Goal: Task Accomplishment & Management: Manage account settings

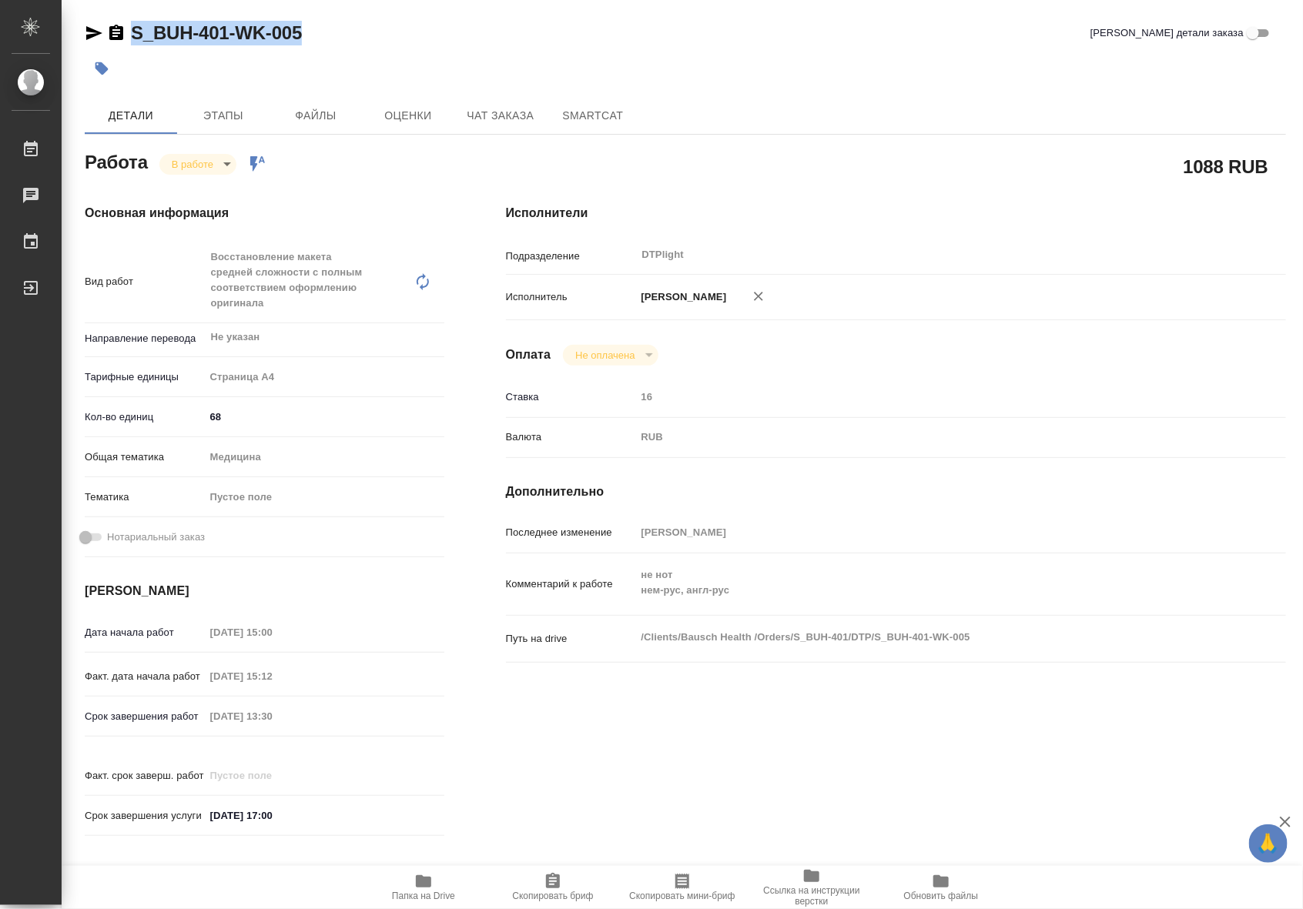
click at [232, 159] on body "🙏 .cls-1 fill:#fff; AWATERA Riianova Anna Работы 0 Чаты График Выйти S_BUH-401-…" at bounding box center [651, 454] width 1303 height 909
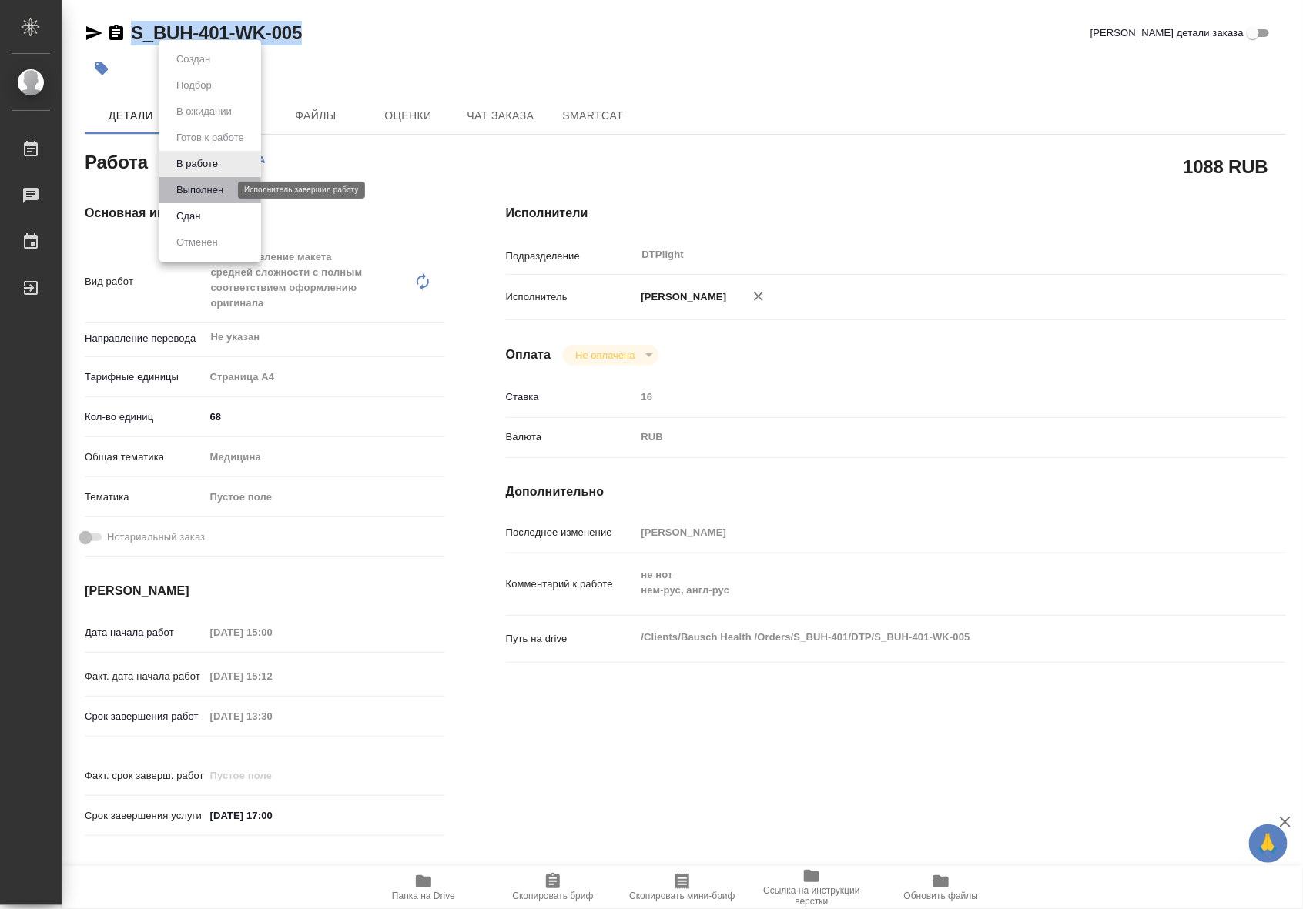
click at [224, 186] on button "Выполнен" at bounding box center [200, 190] width 56 height 17
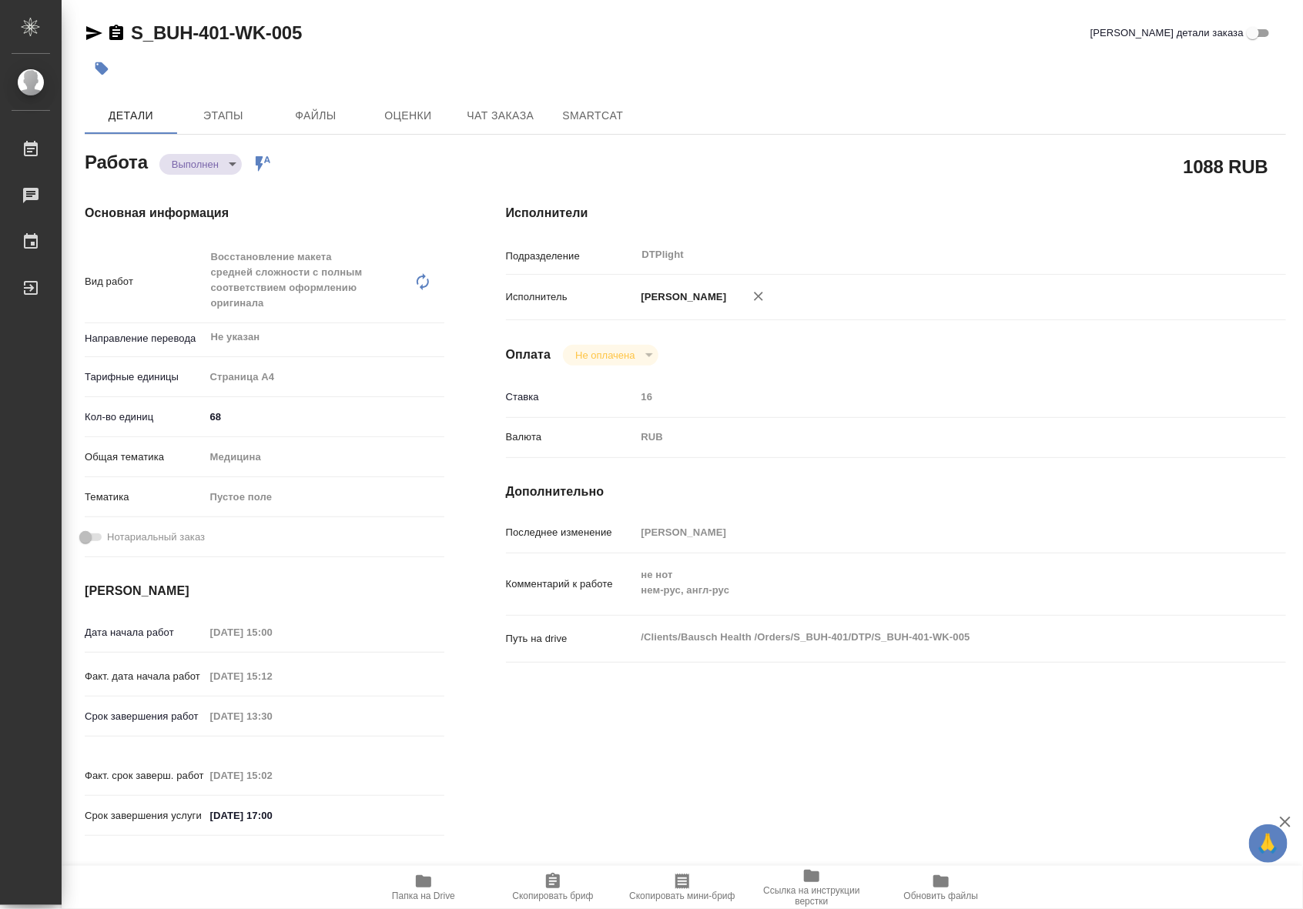
type textarea "x"
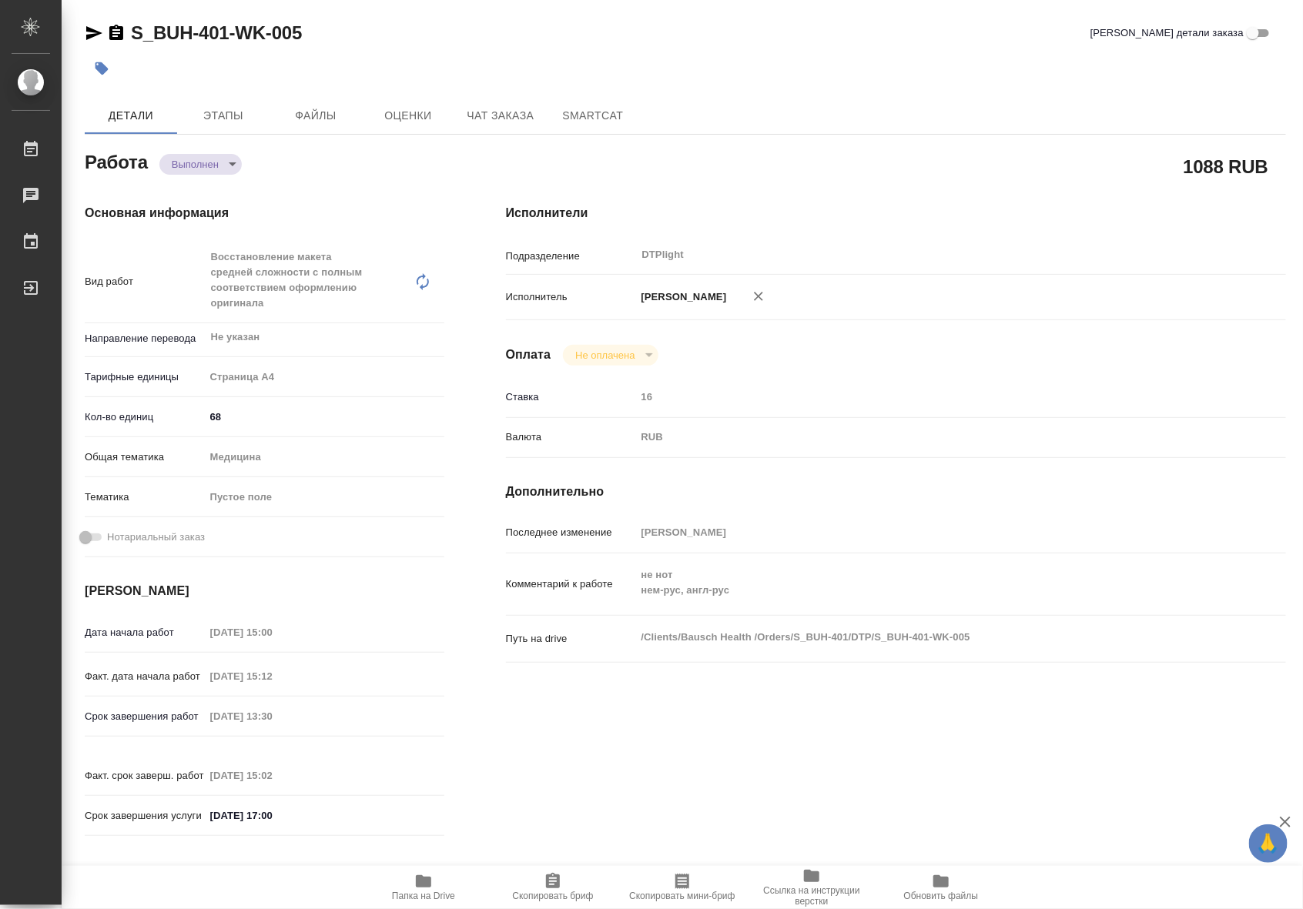
type textarea "x"
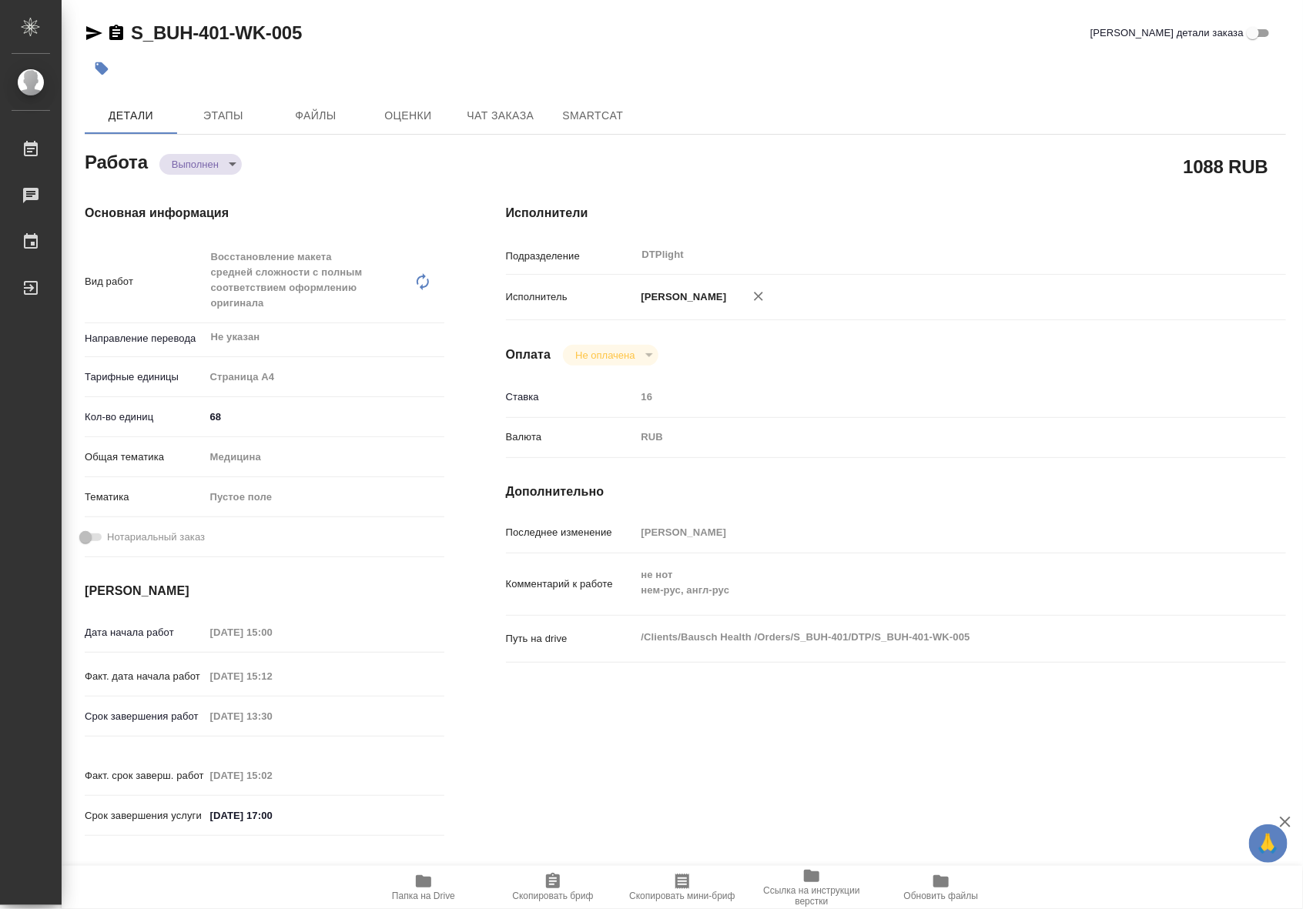
type textarea "x"
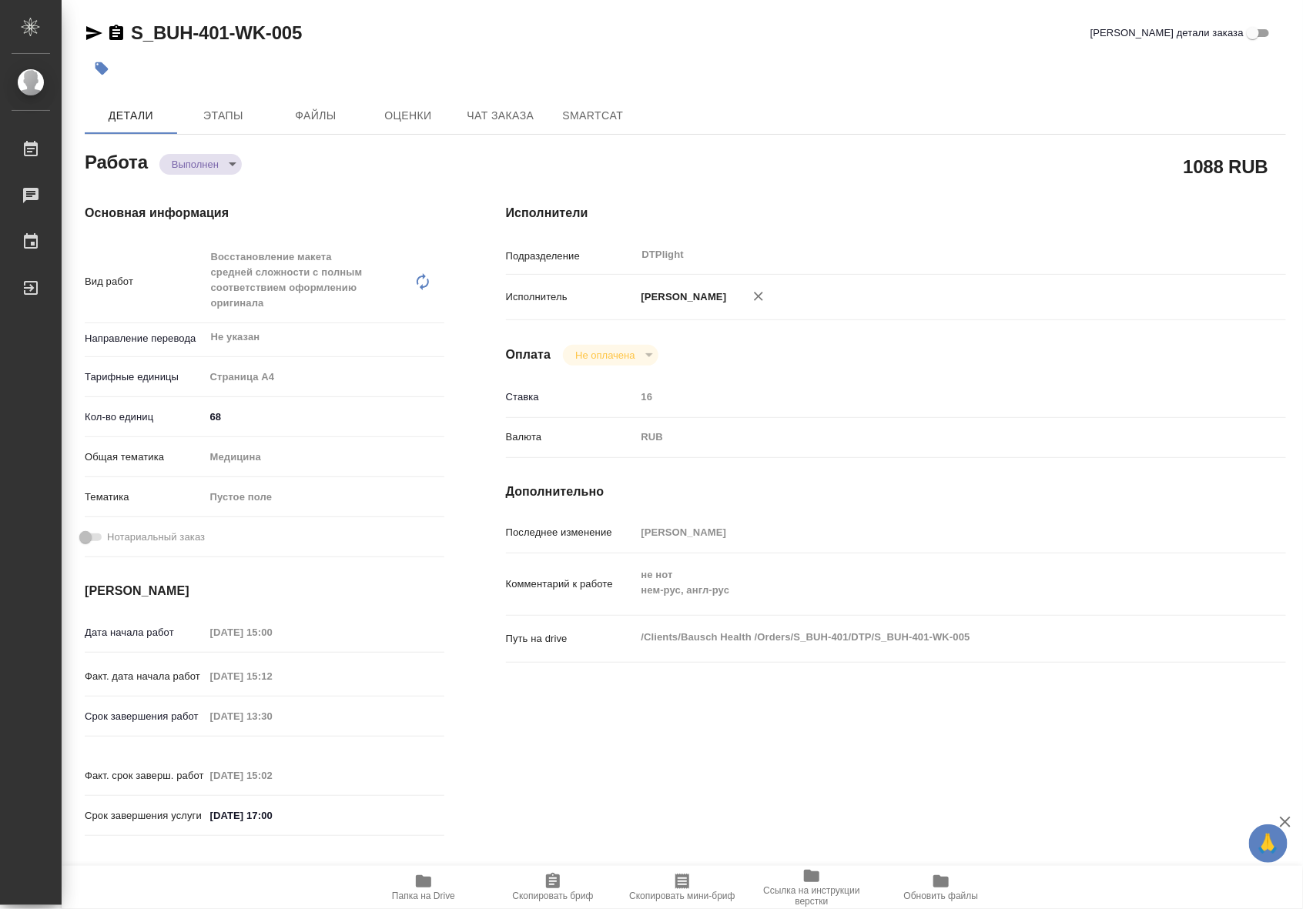
type textarea "x"
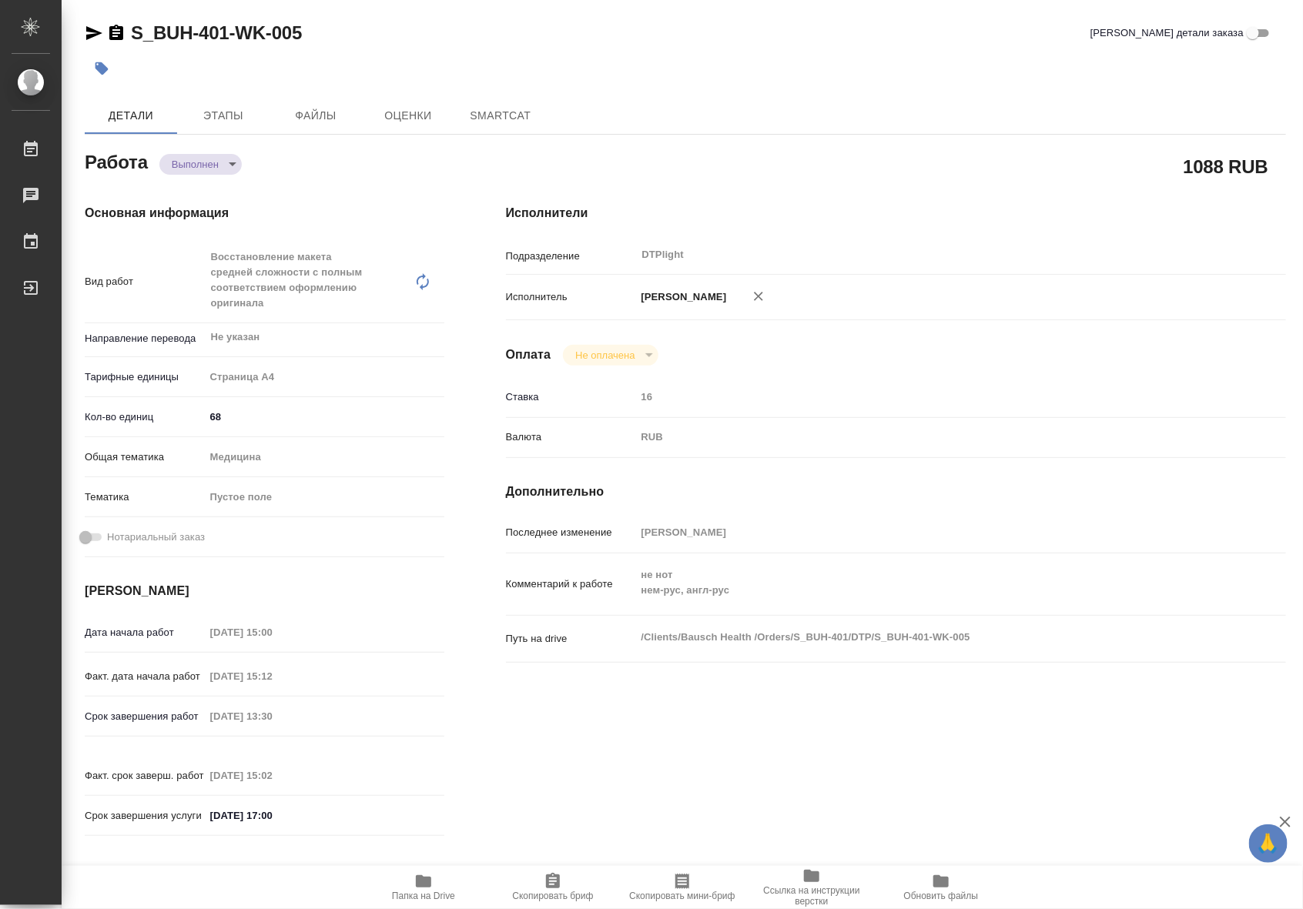
type textarea "x"
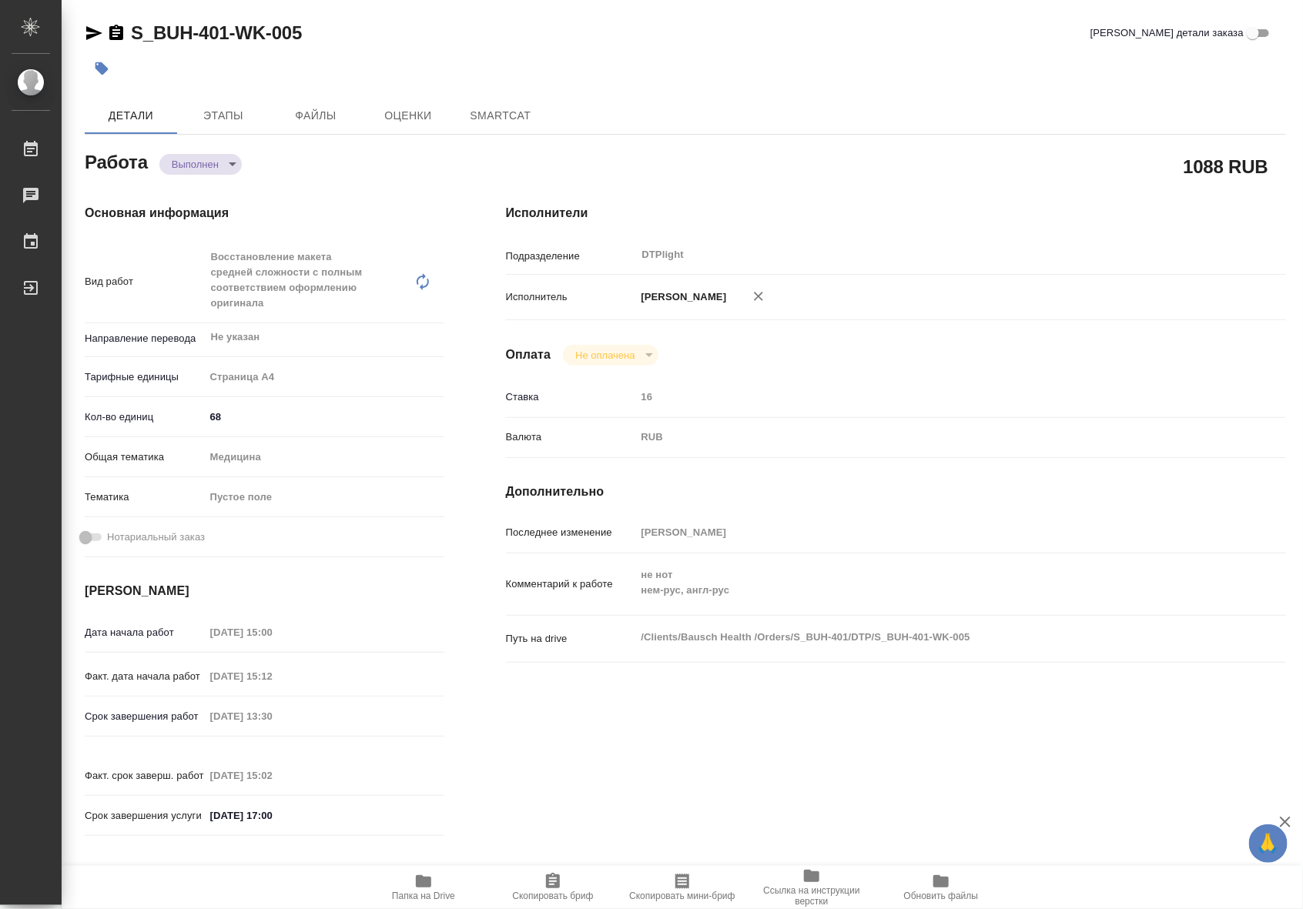
type textarea "x"
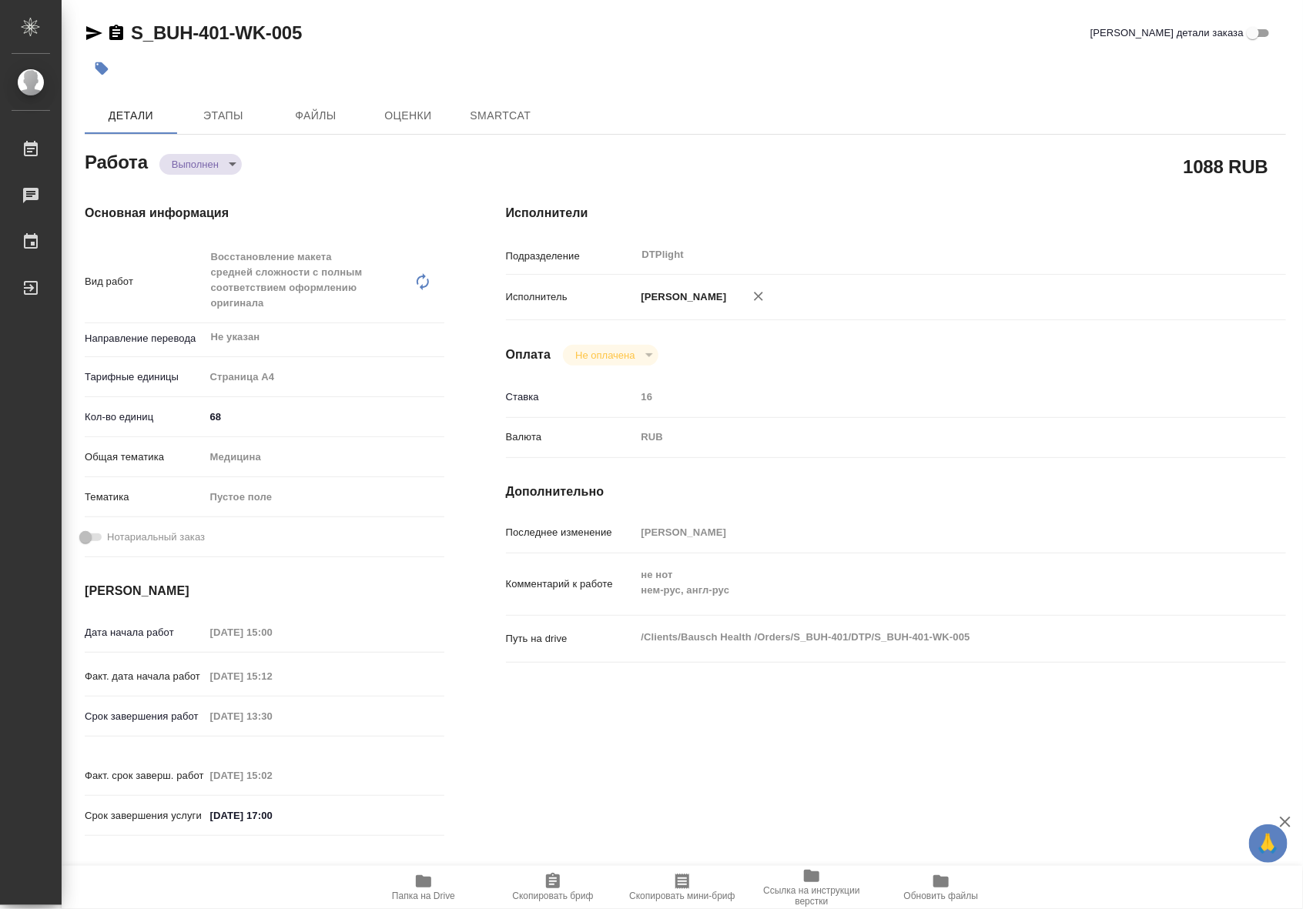
type textarea "x"
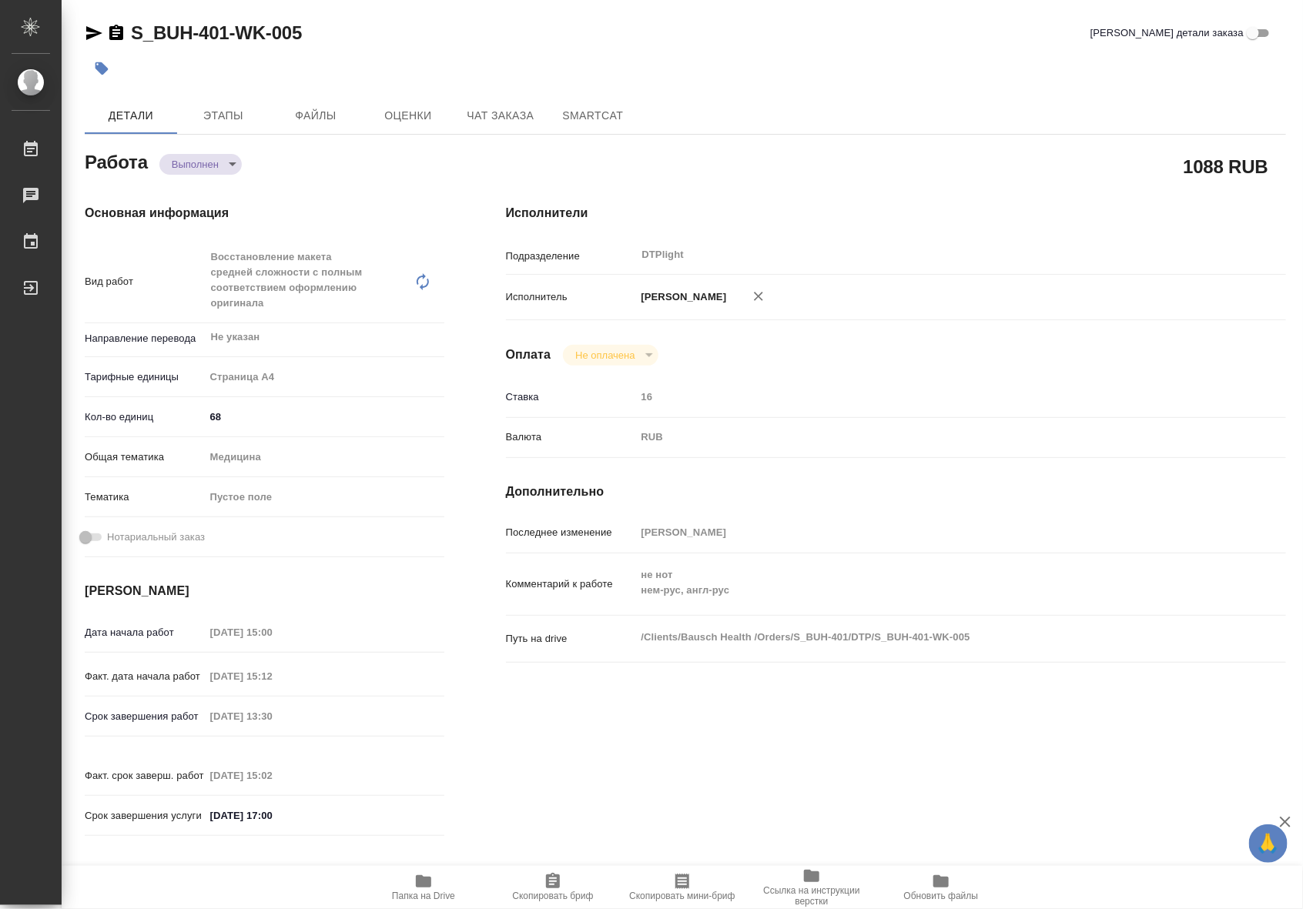
type textarea "x"
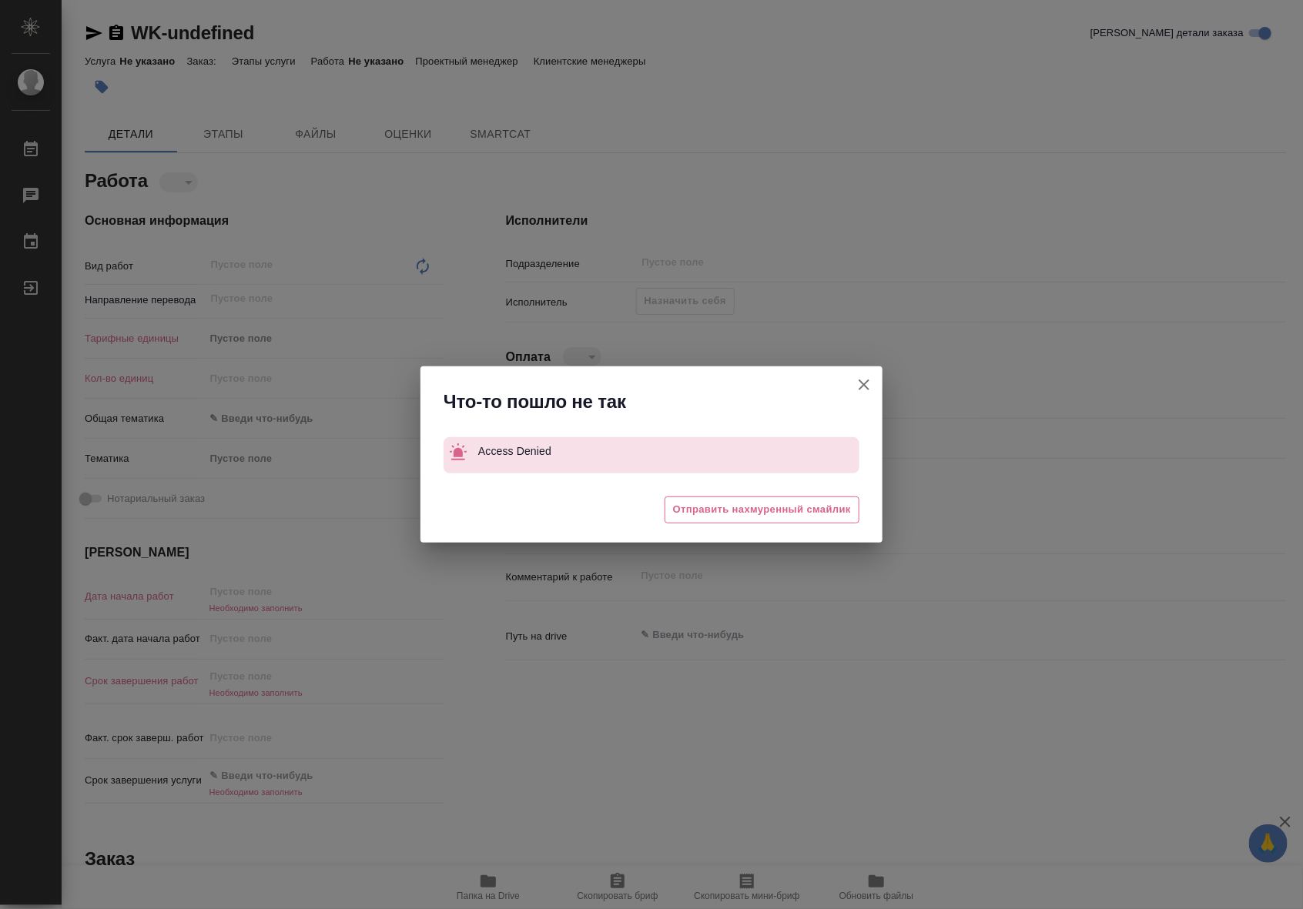
type textarea "x"
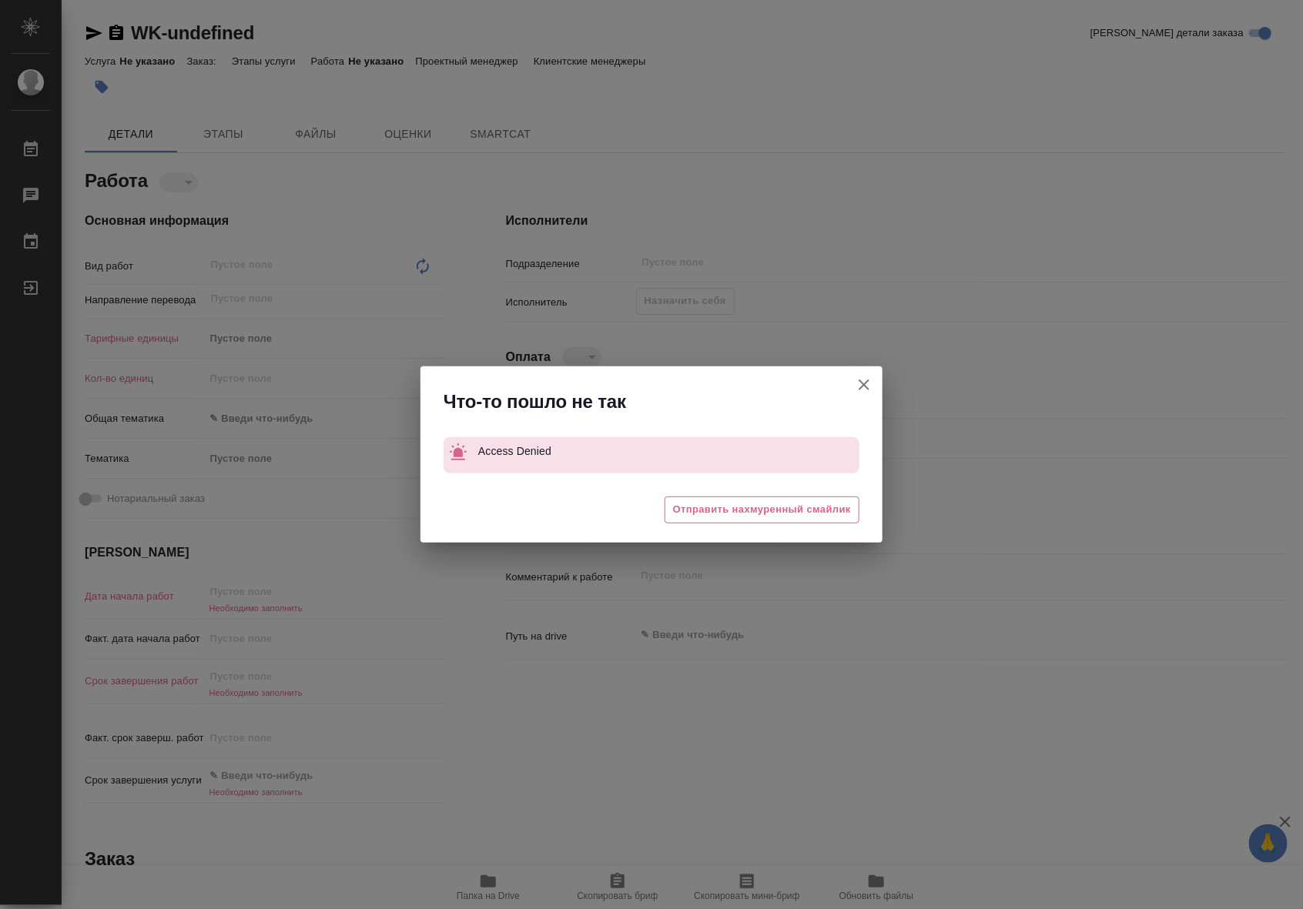
click at [863, 382] on icon "button" at bounding box center [864, 385] width 18 height 18
type textarea "x"
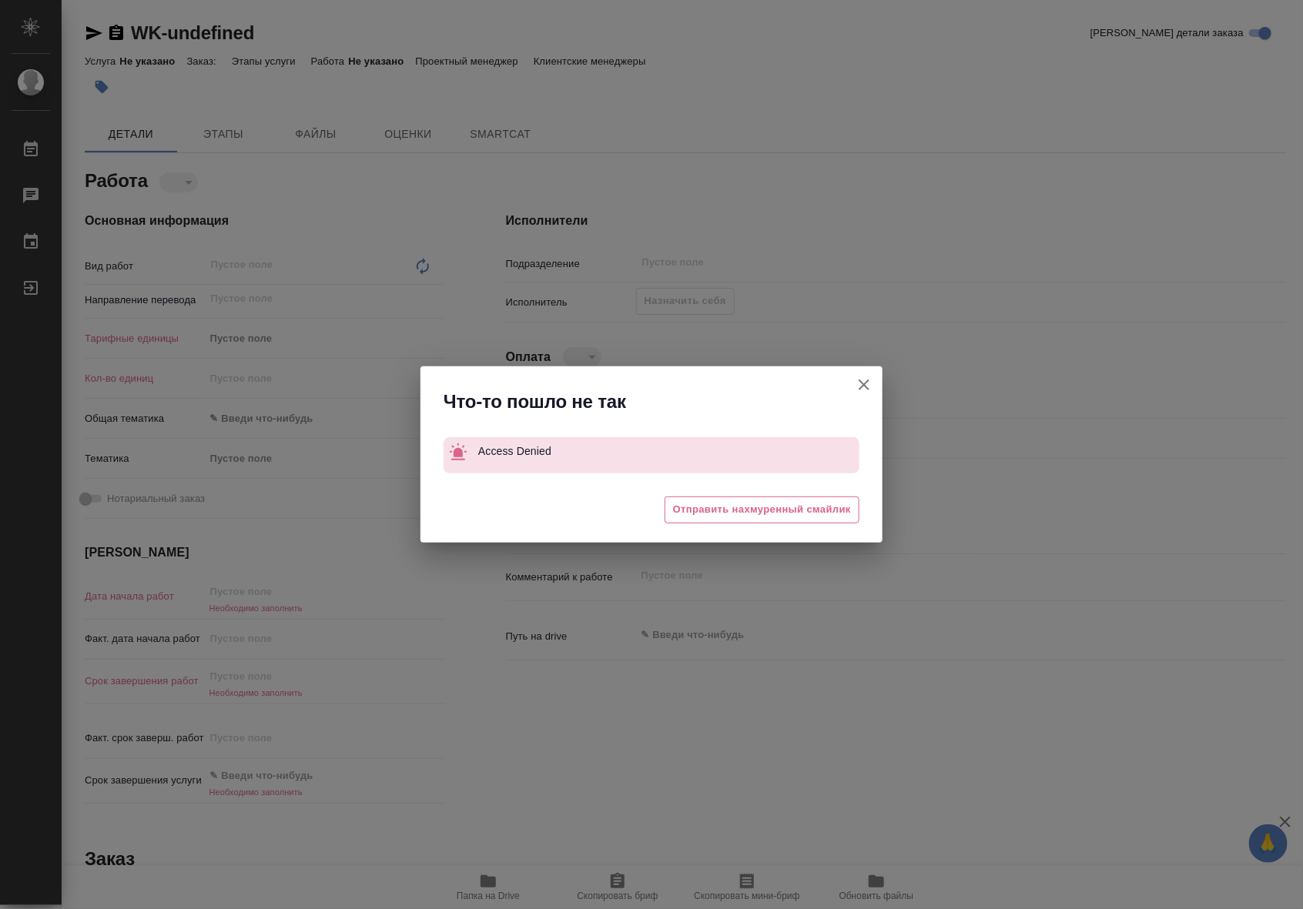
type textarea "x"
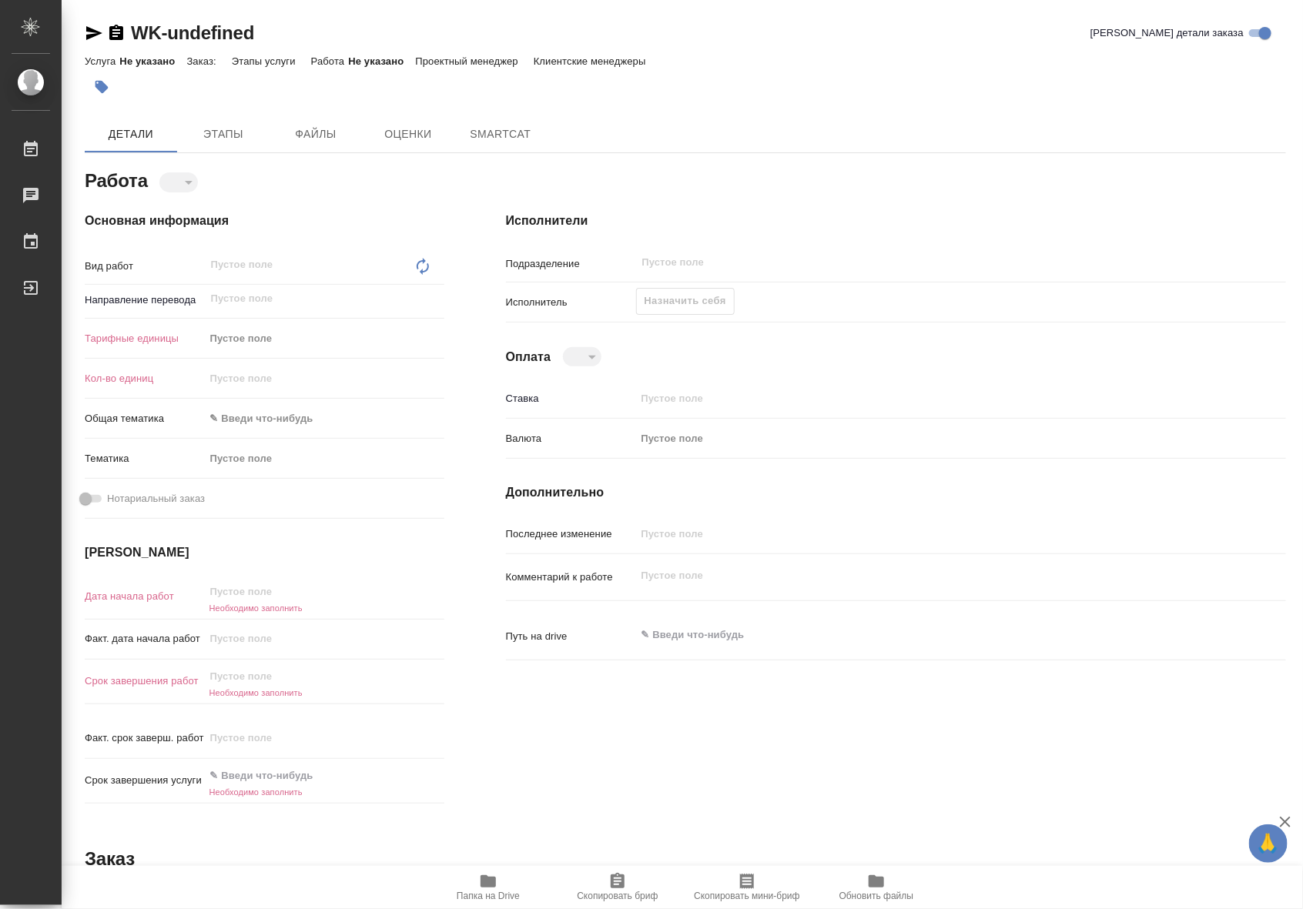
type textarea "x"
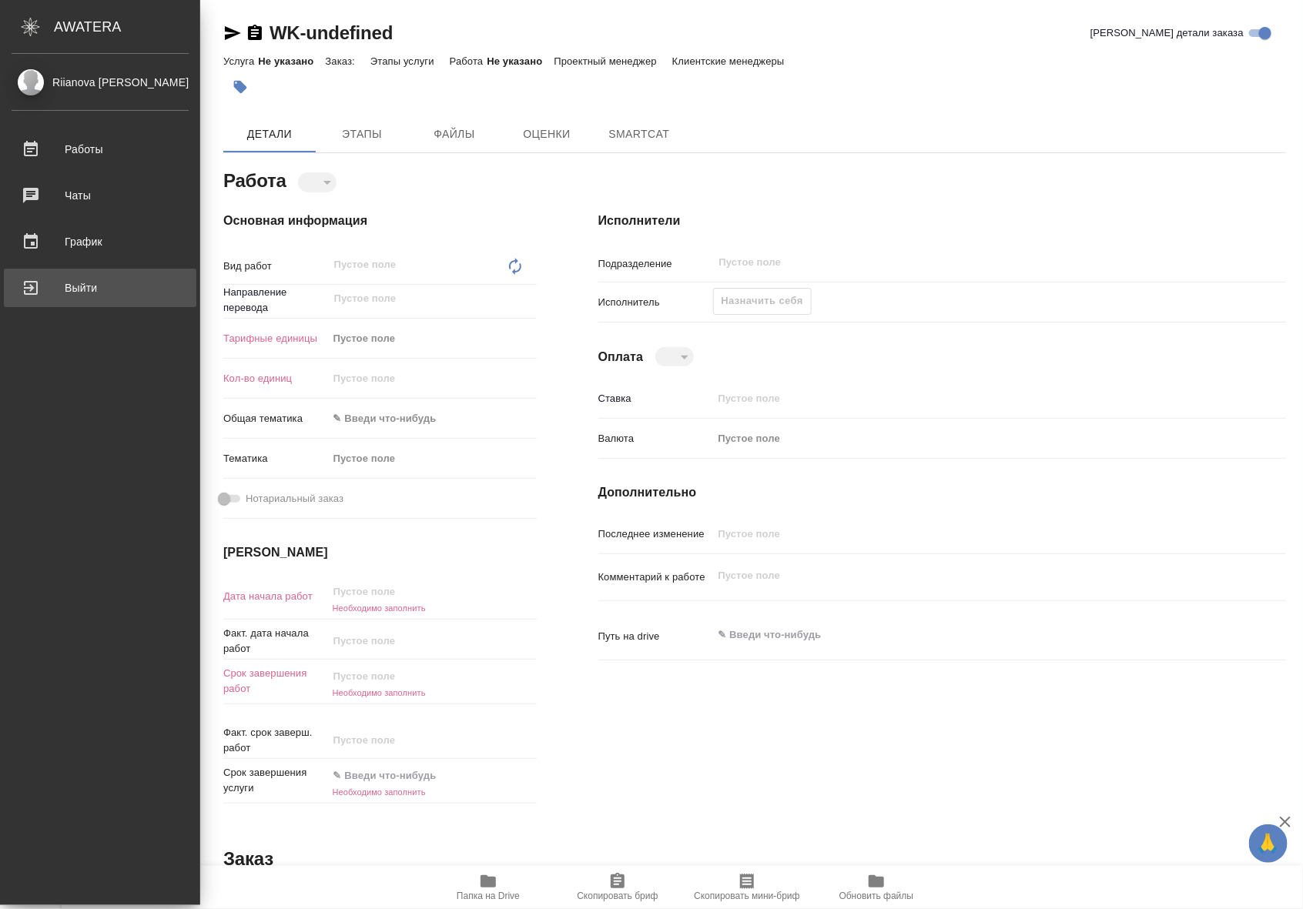
type textarea "x"
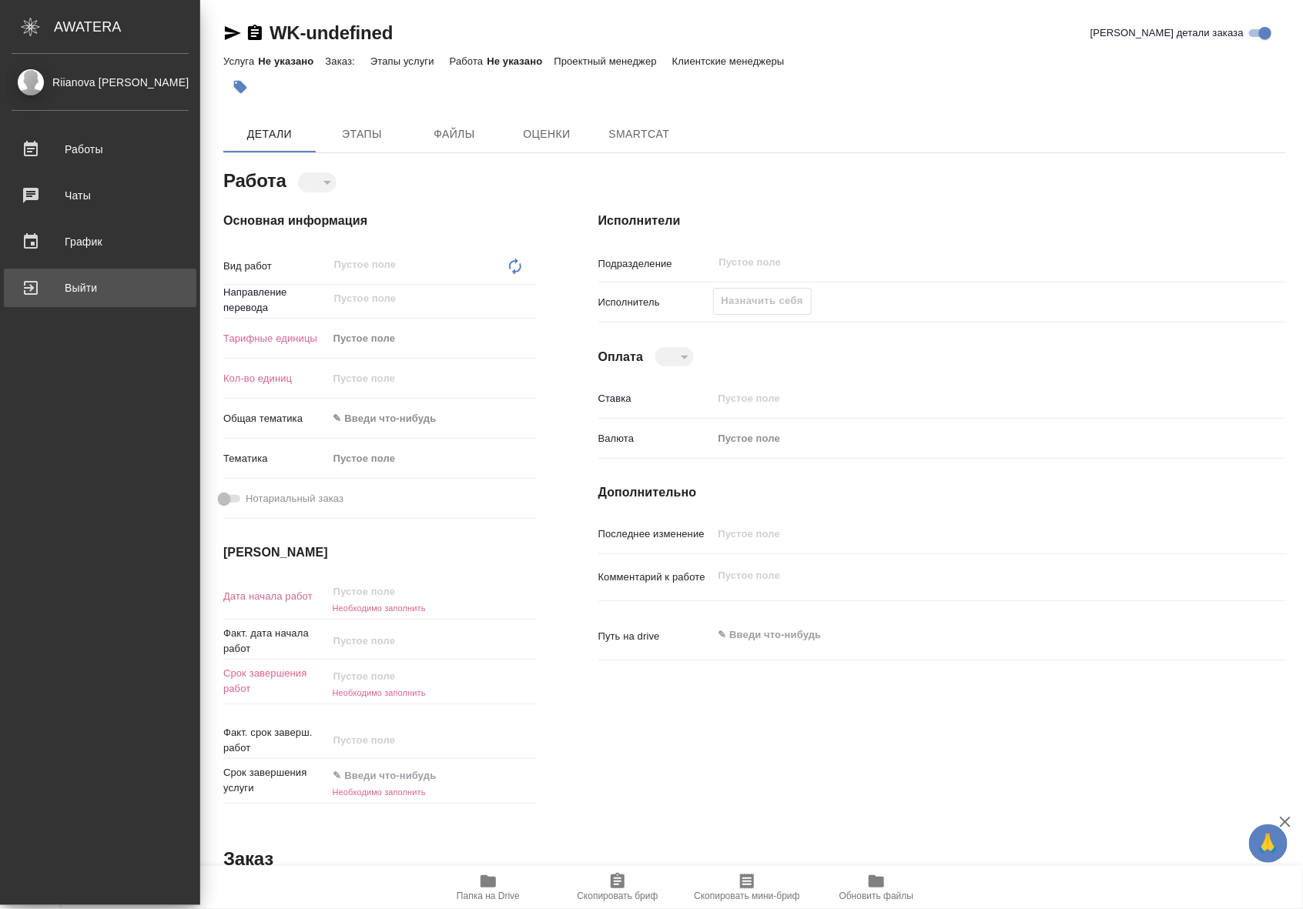
click at [18, 275] on link "Выйти" at bounding box center [100, 288] width 193 height 39
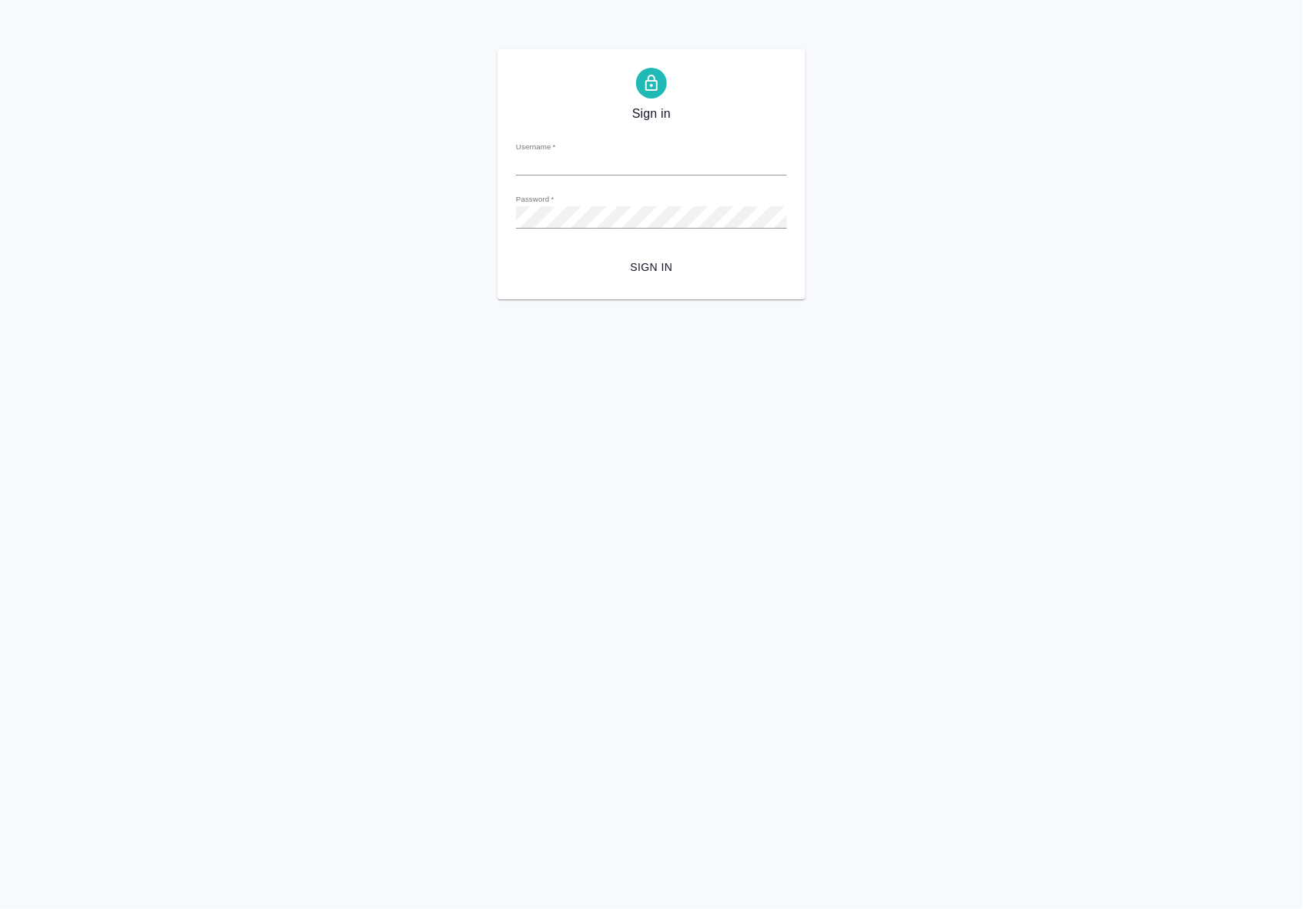
type input "a.riianova@awatera.com"
click at [665, 267] on span "Sign in" at bounding box center [651, 267] width 246 height 19
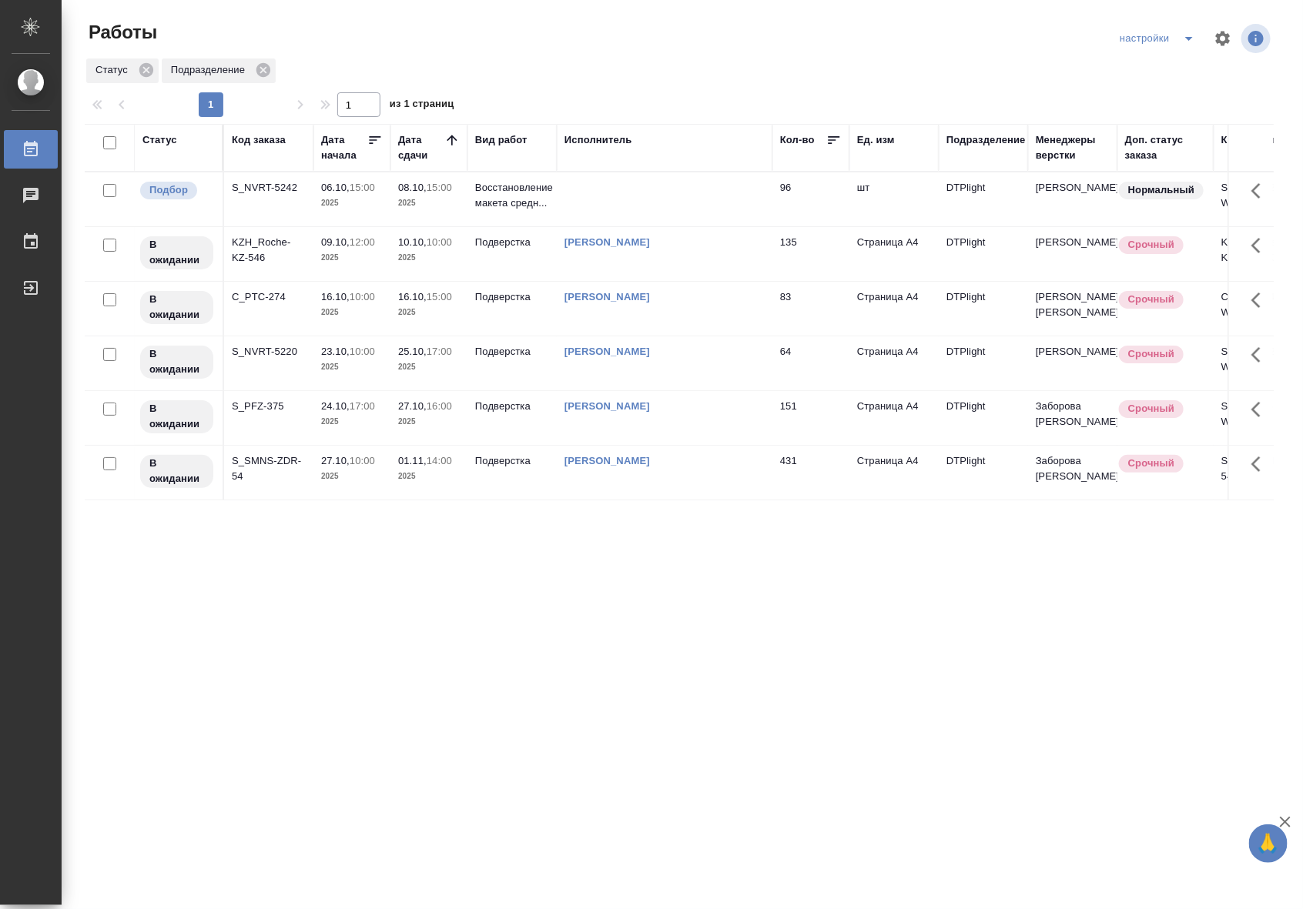
click at [717, 195] on td at bounding box center [665, 199] width 216 height 54
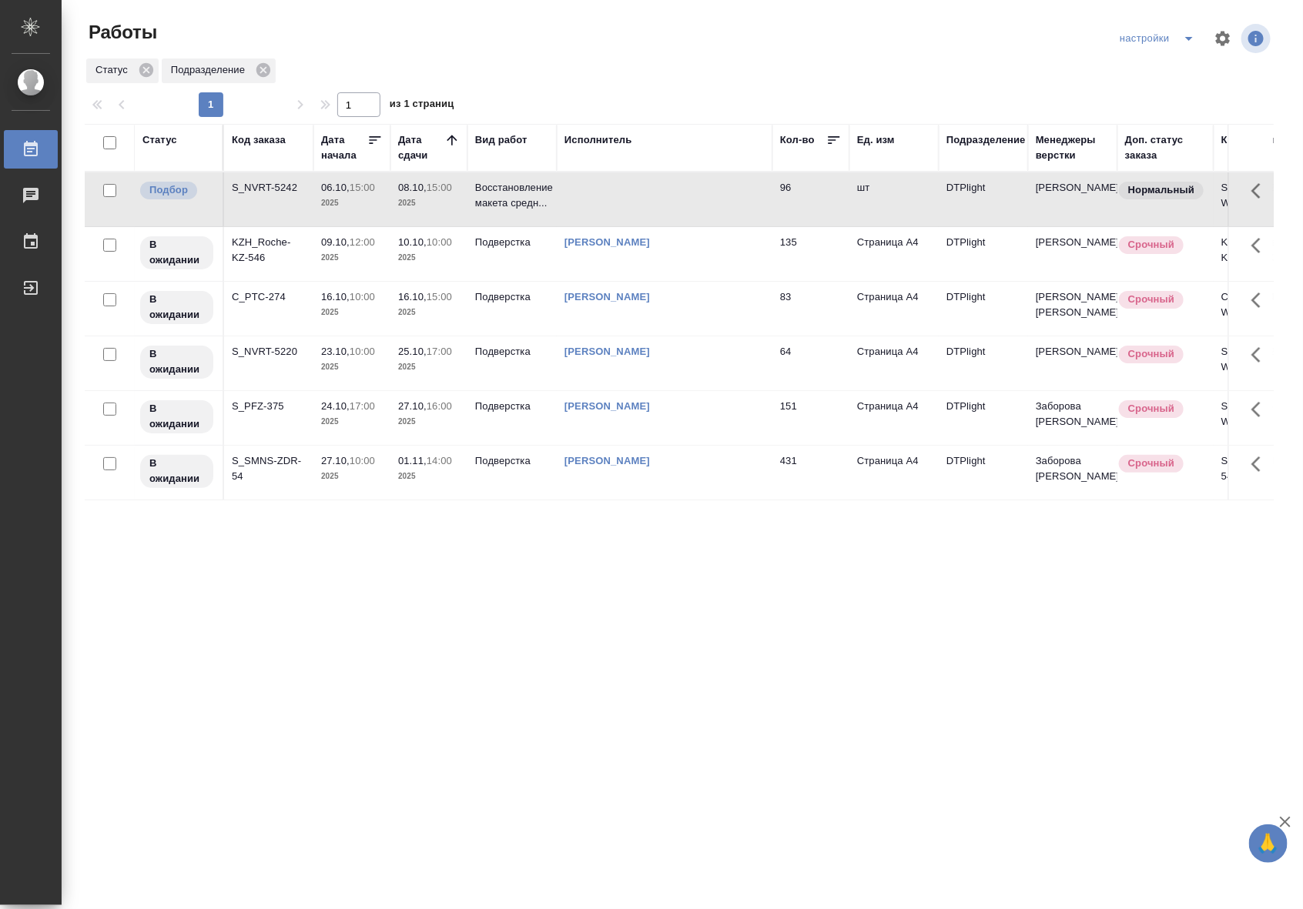
click at [717, 195] on td at bounding box center [665, 199] width 216 height 54
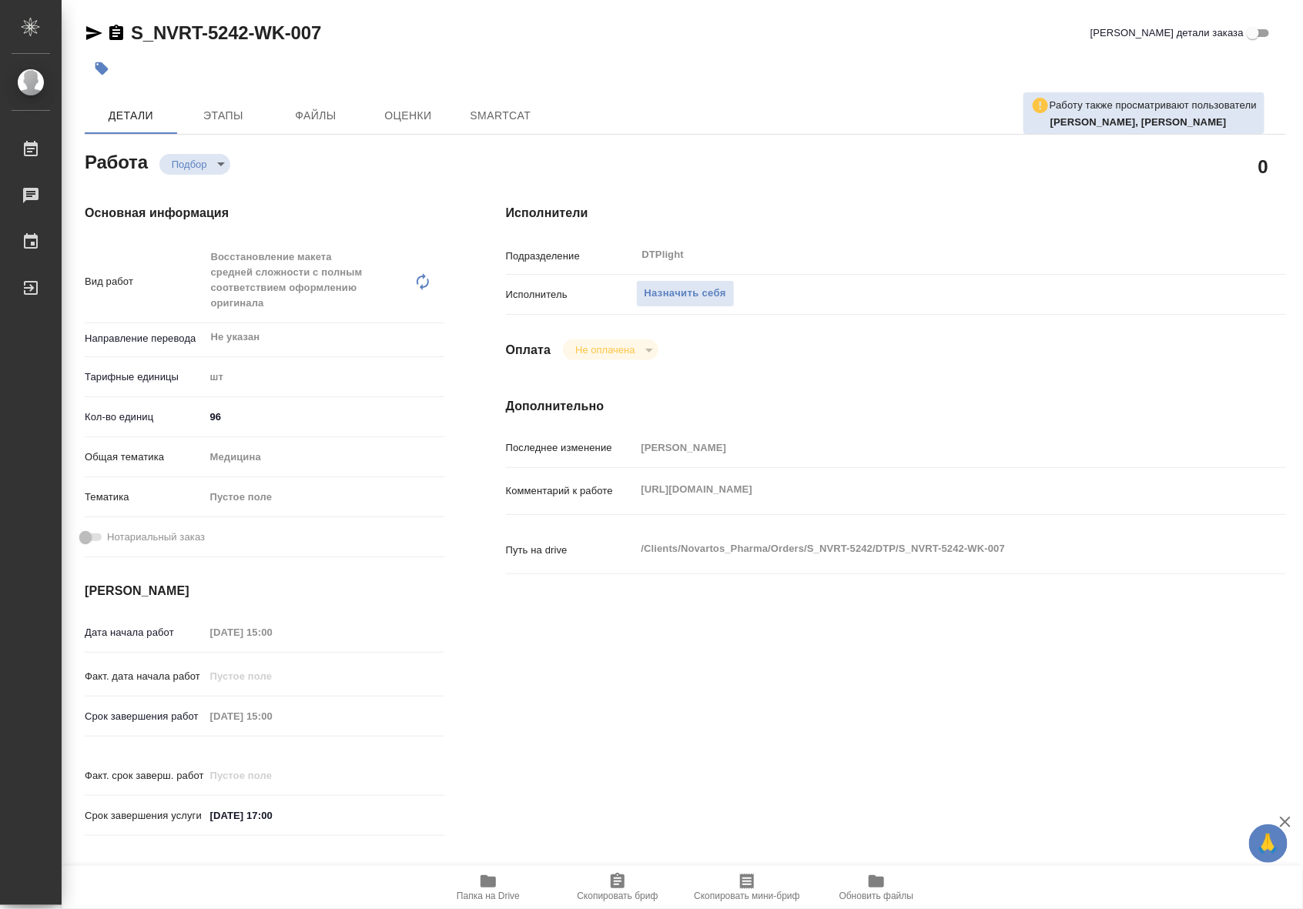
type textarea "x"
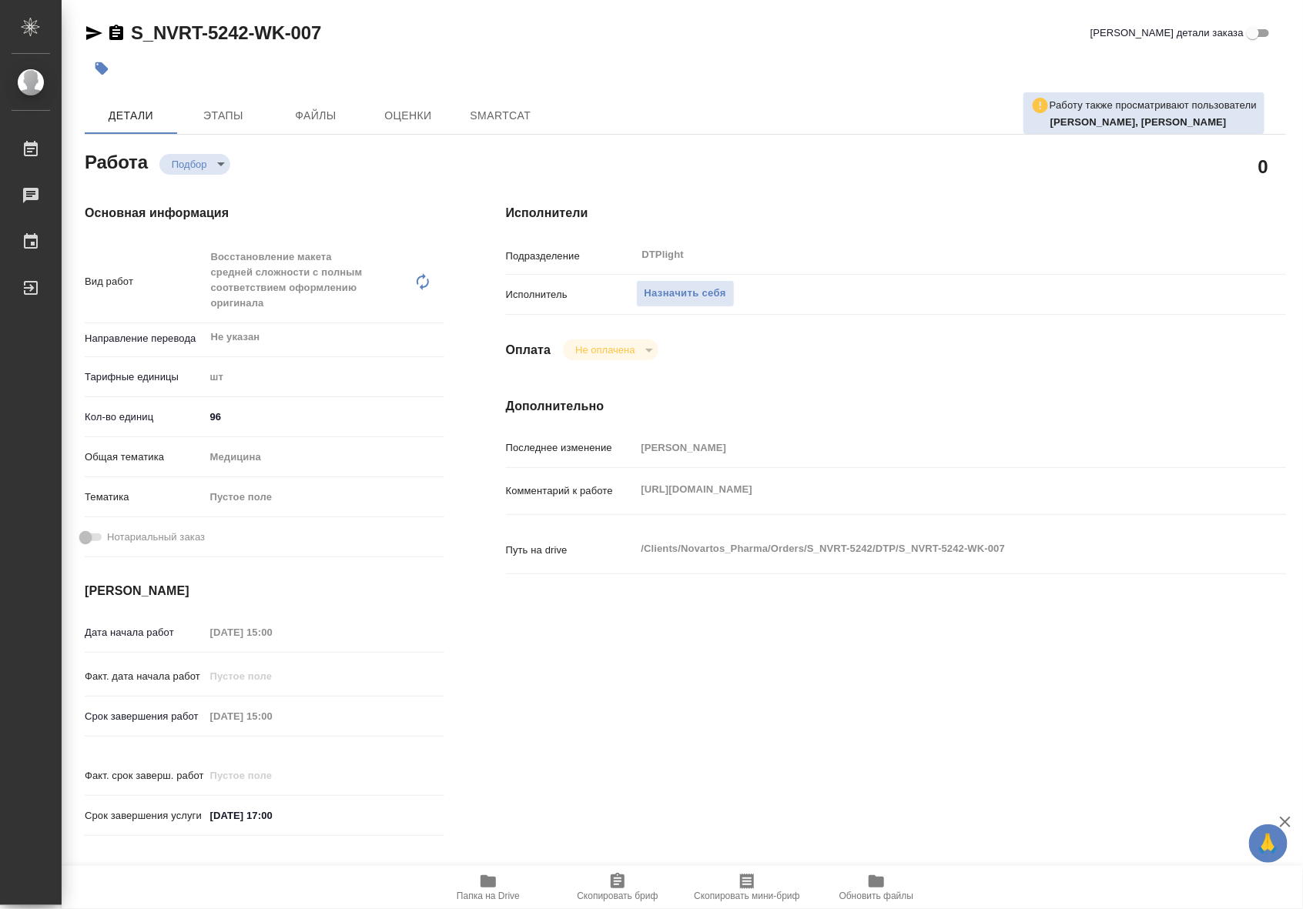
type textarea "x"
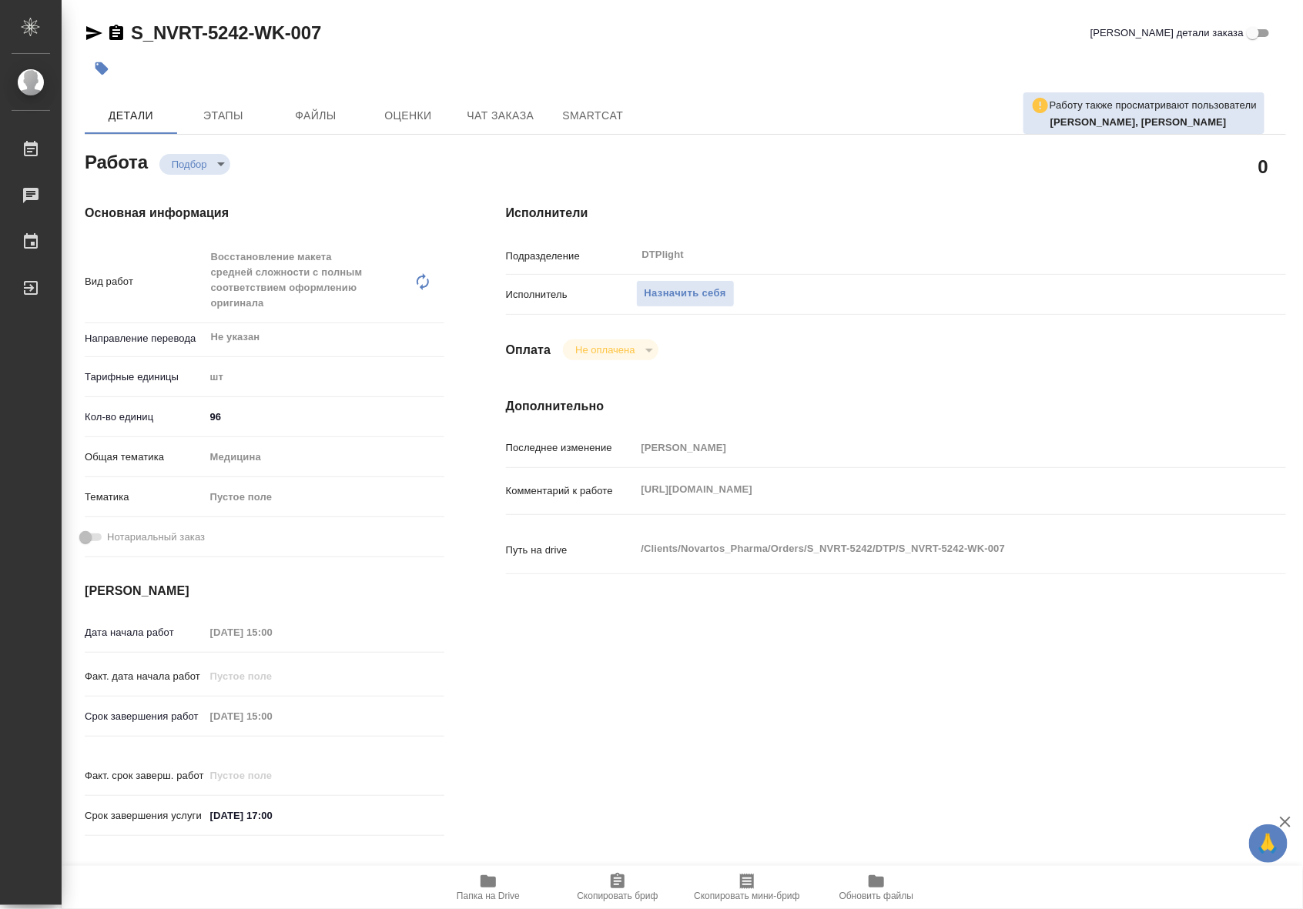
type textarea "x"
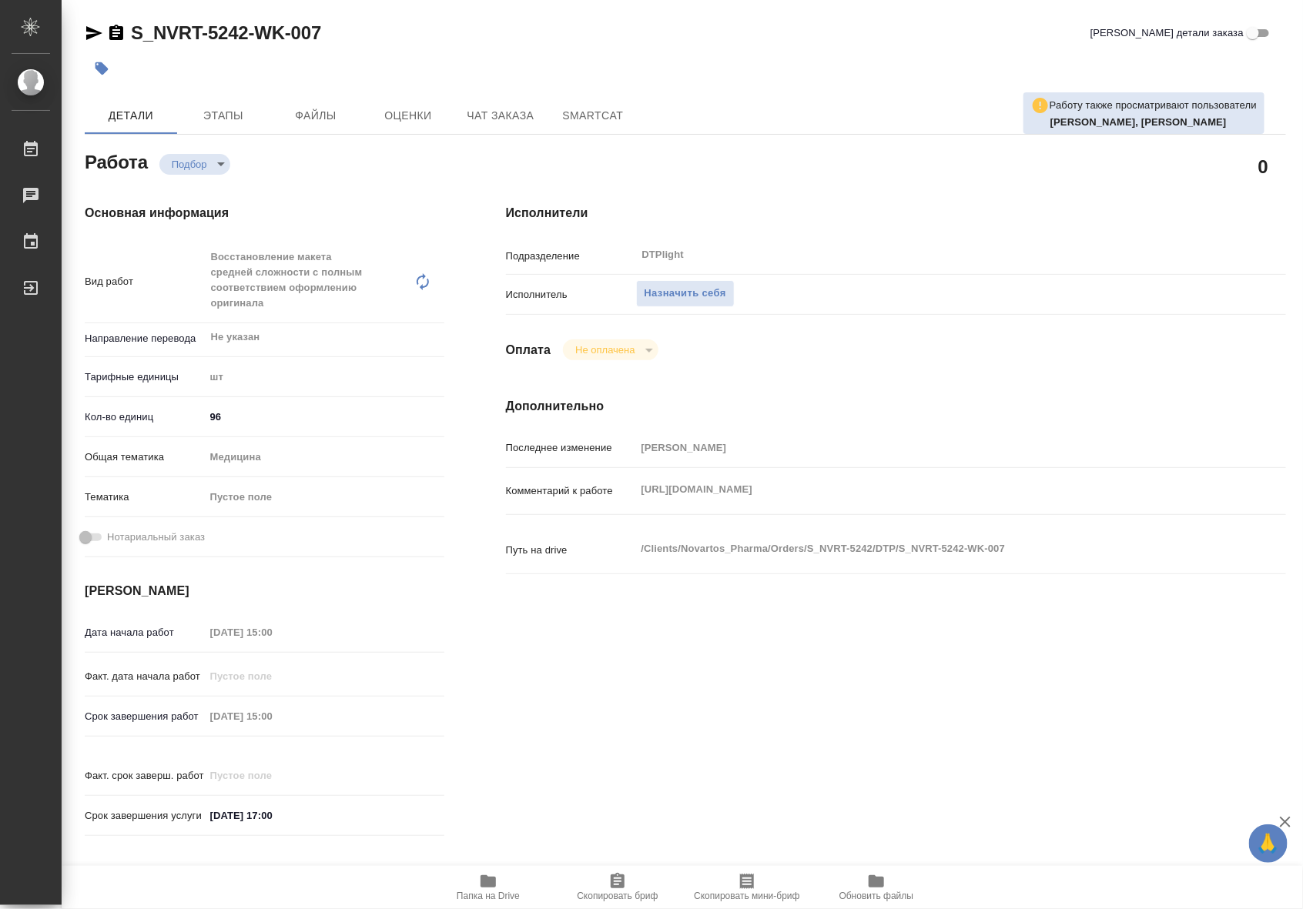
type textarea "x"
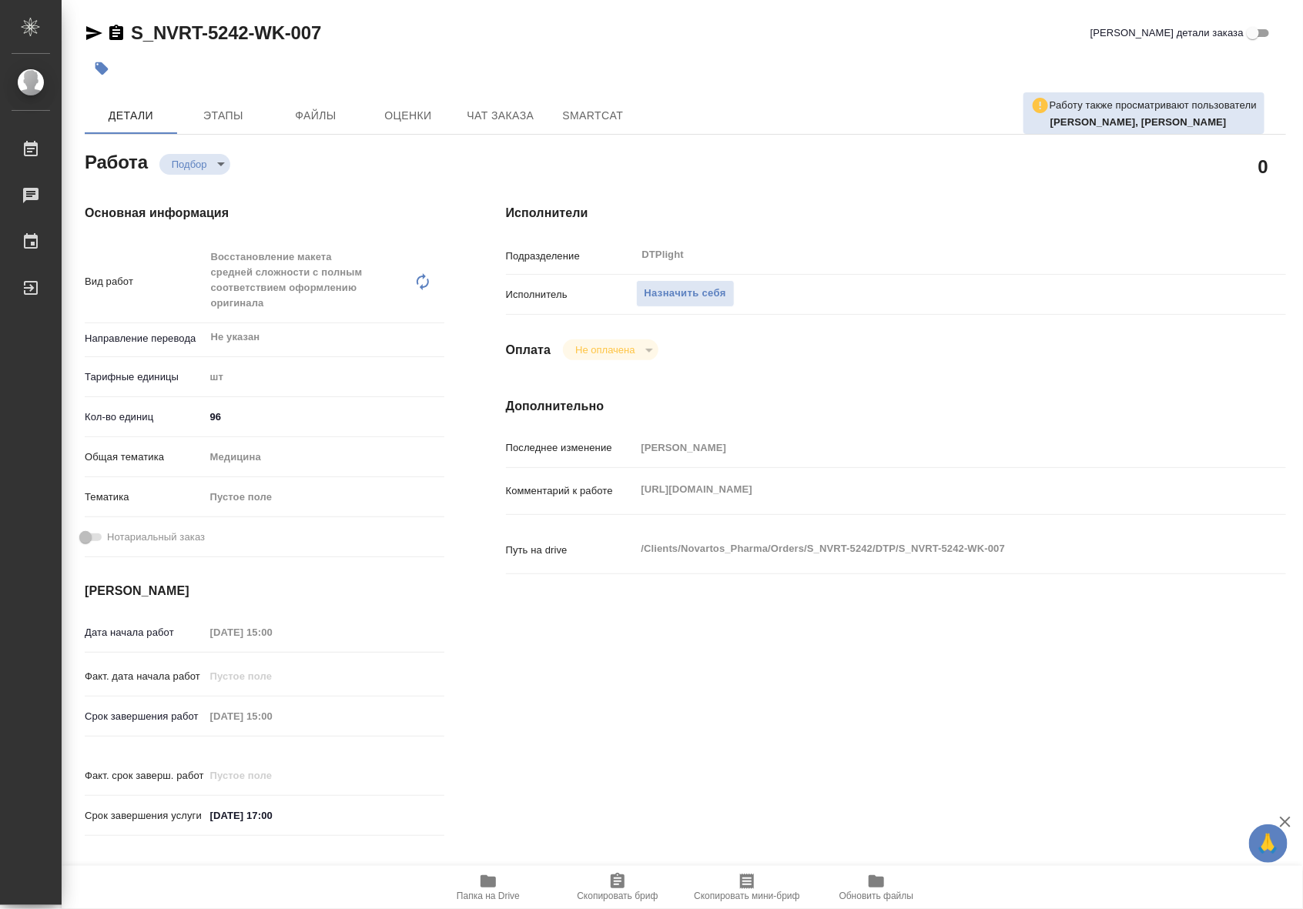
click at [501, 880] on span "Папка на Drive" at bounding box center [488, 886] width 111 height 29
type textarea "x"
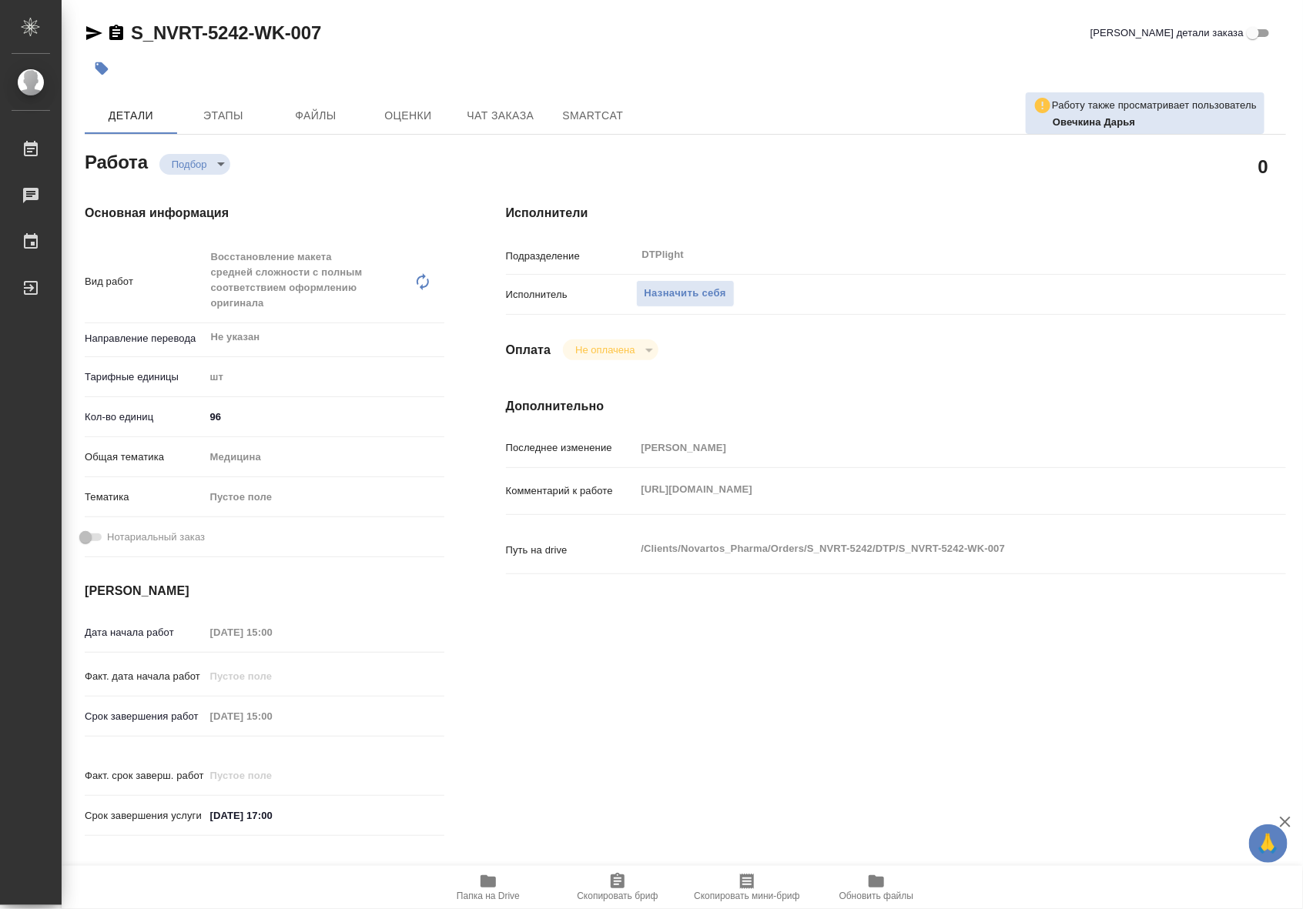
type textarea "x"
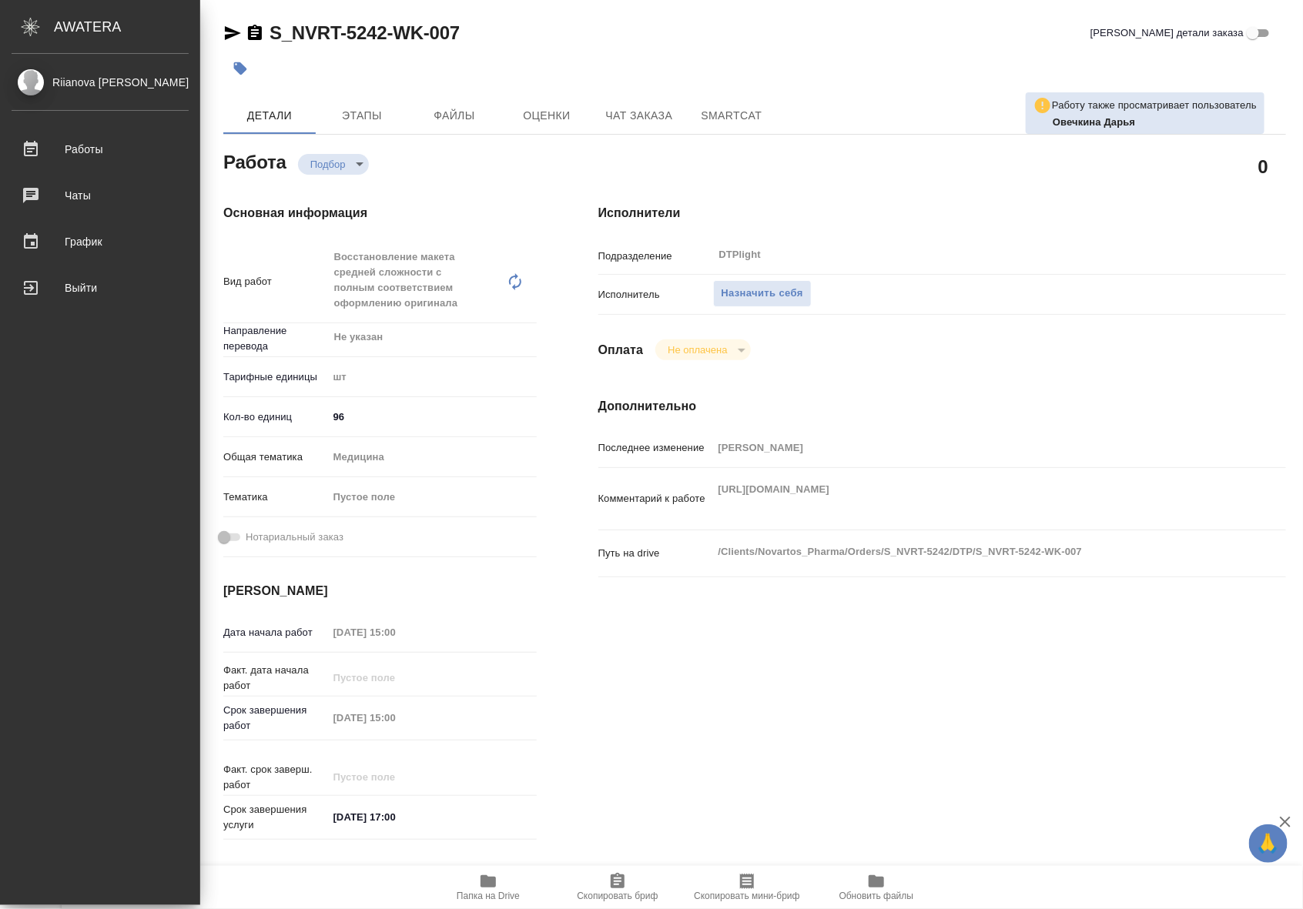
type textarea "x"
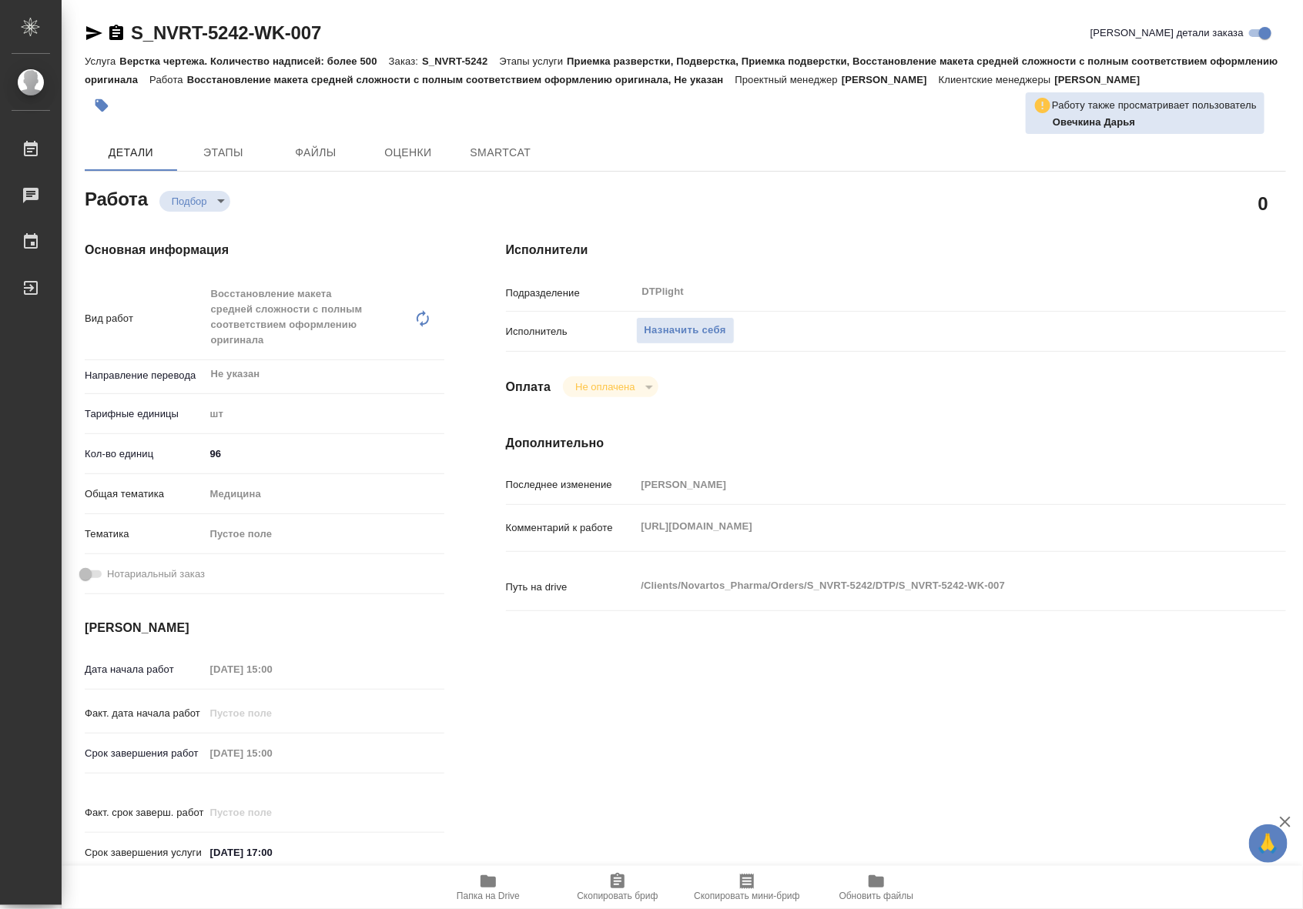
type textarea "x"
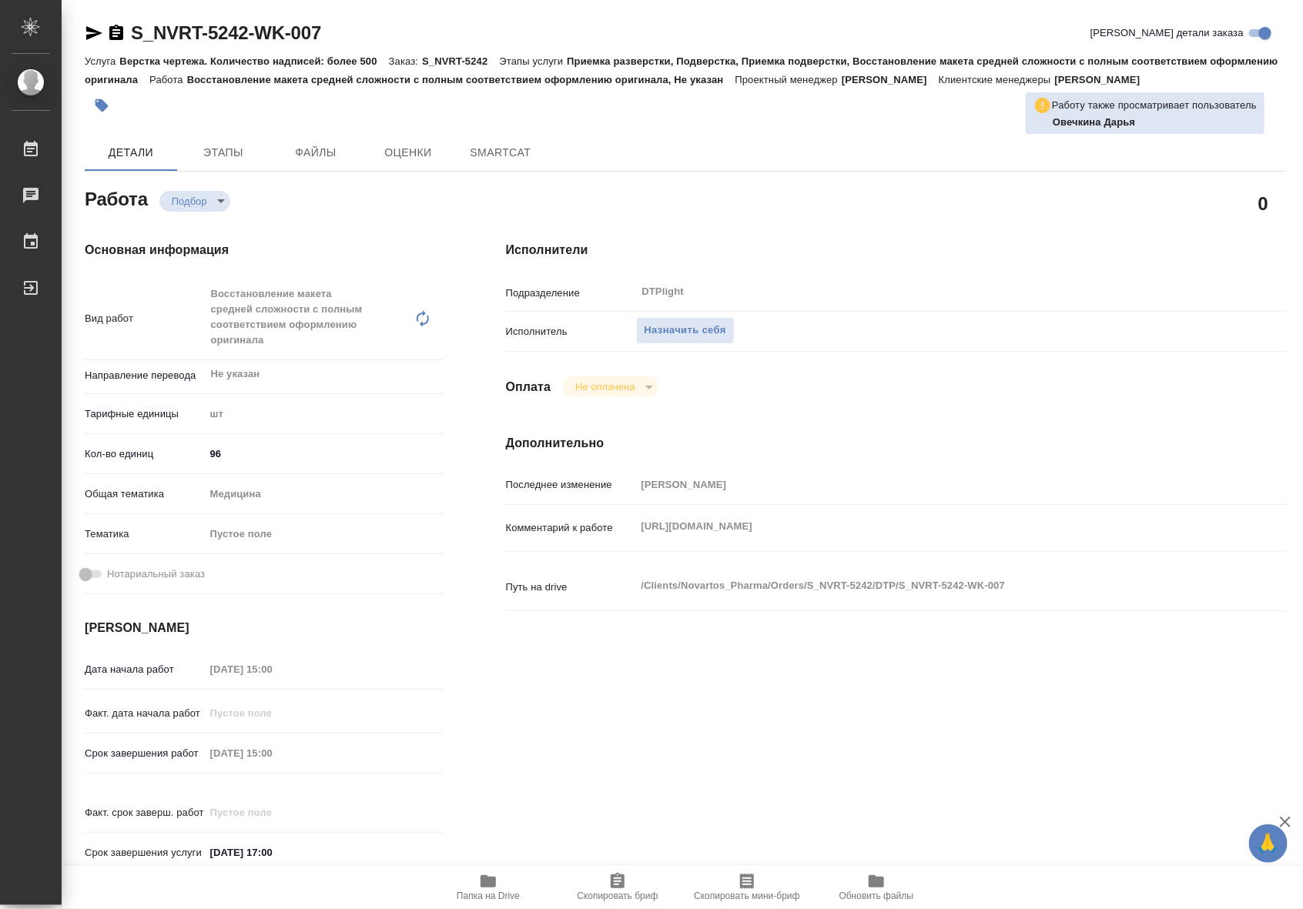
type textarea "x"
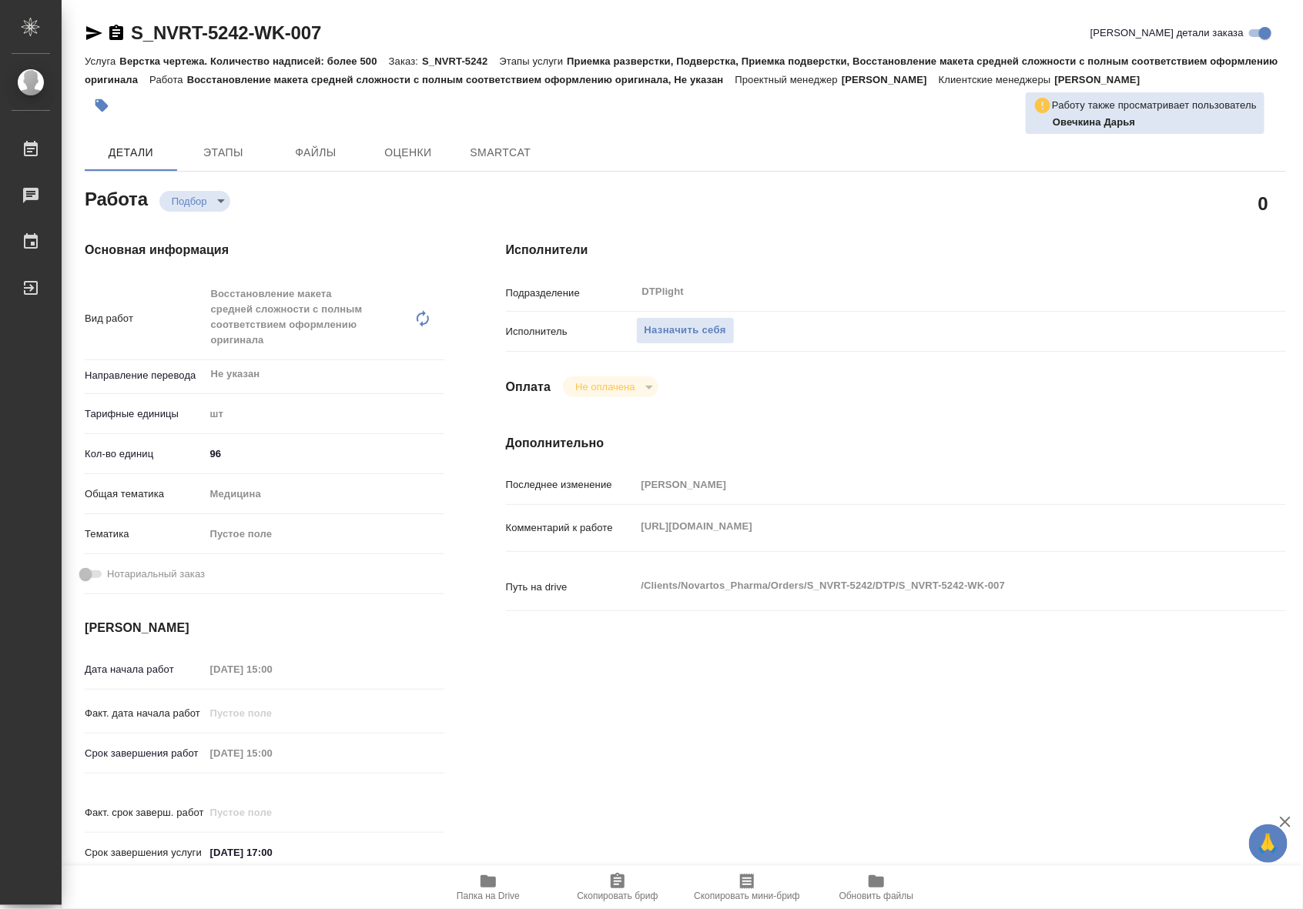
type textarea "x"
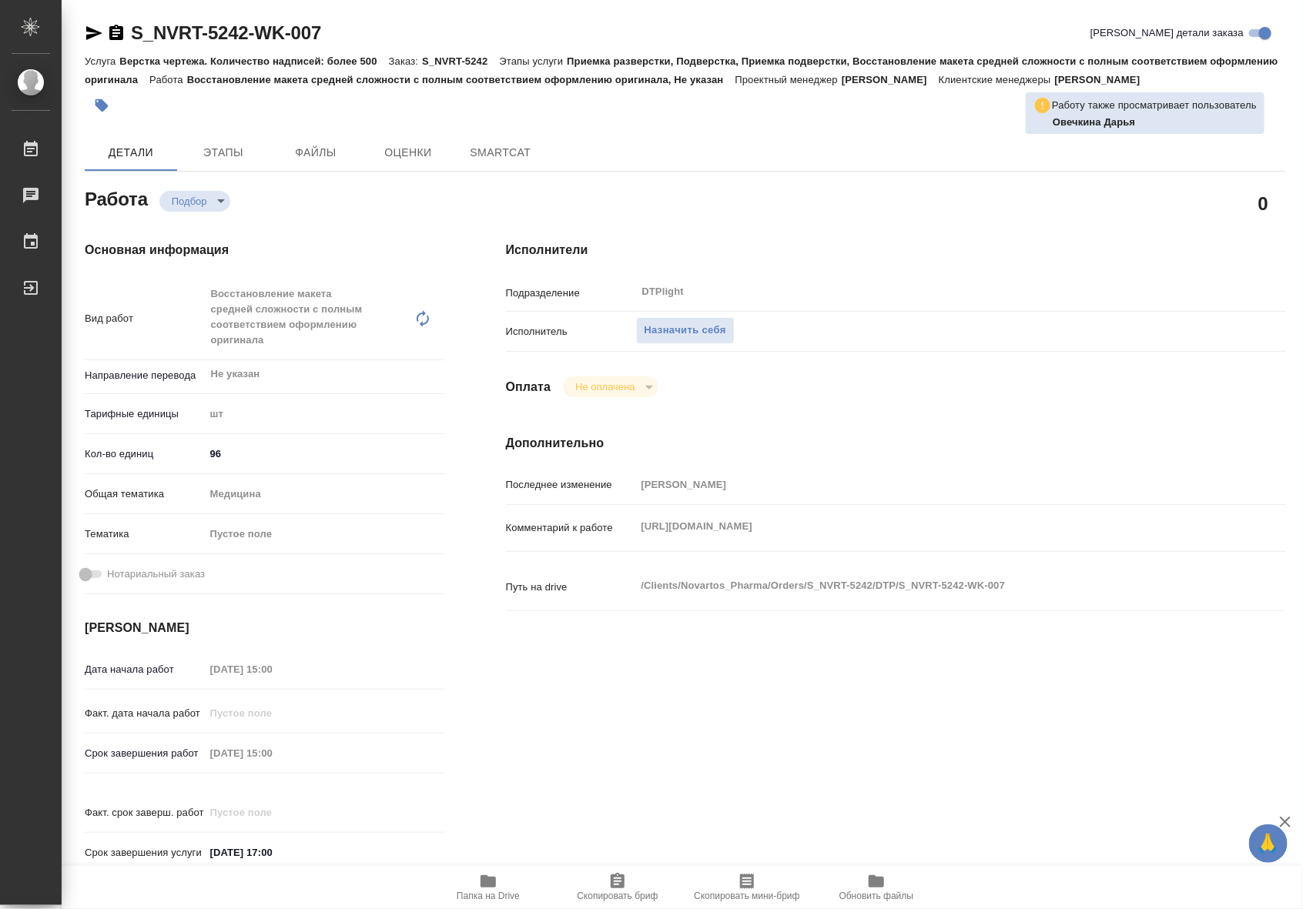
type textarea "x"
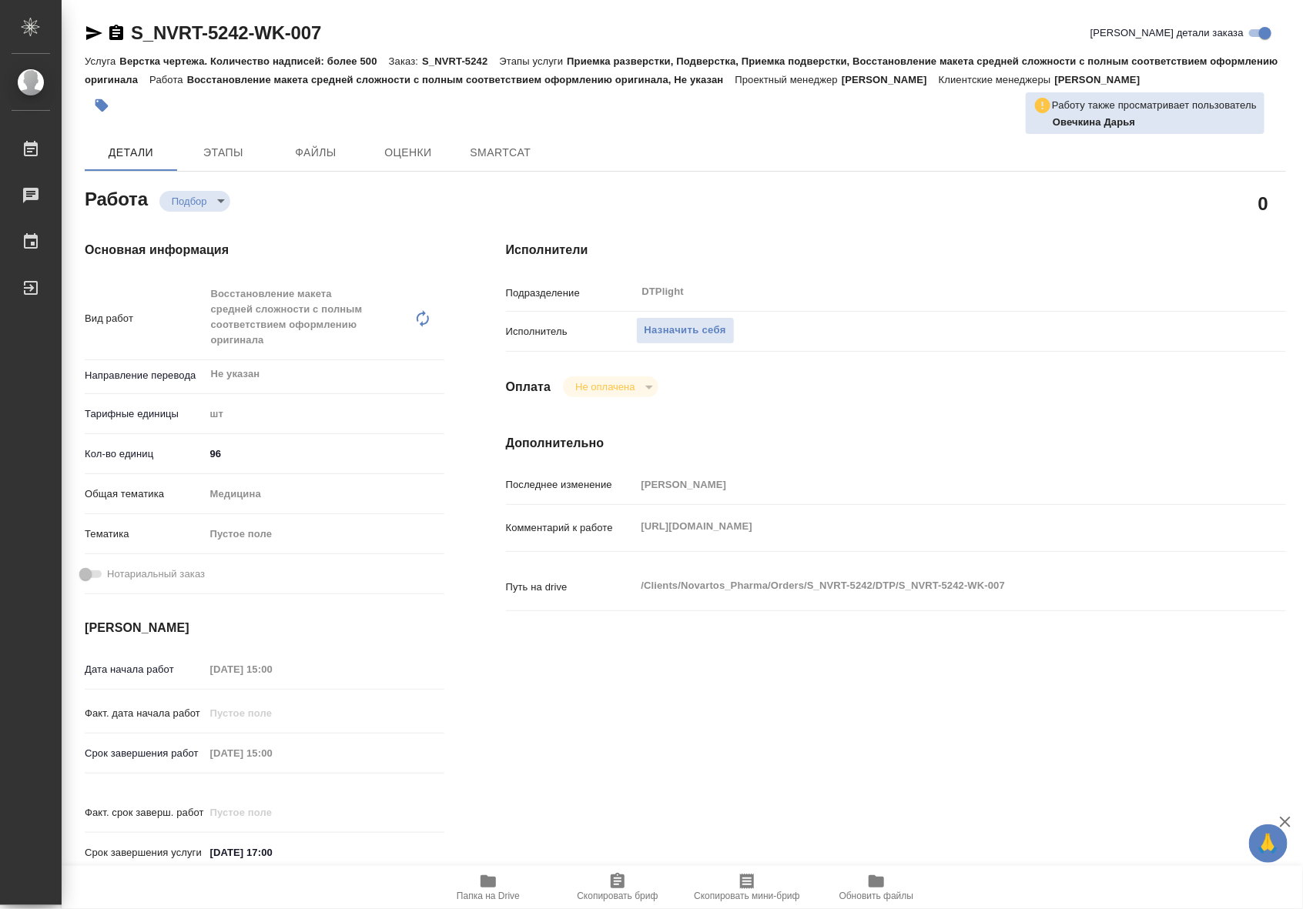
type textarea "x"
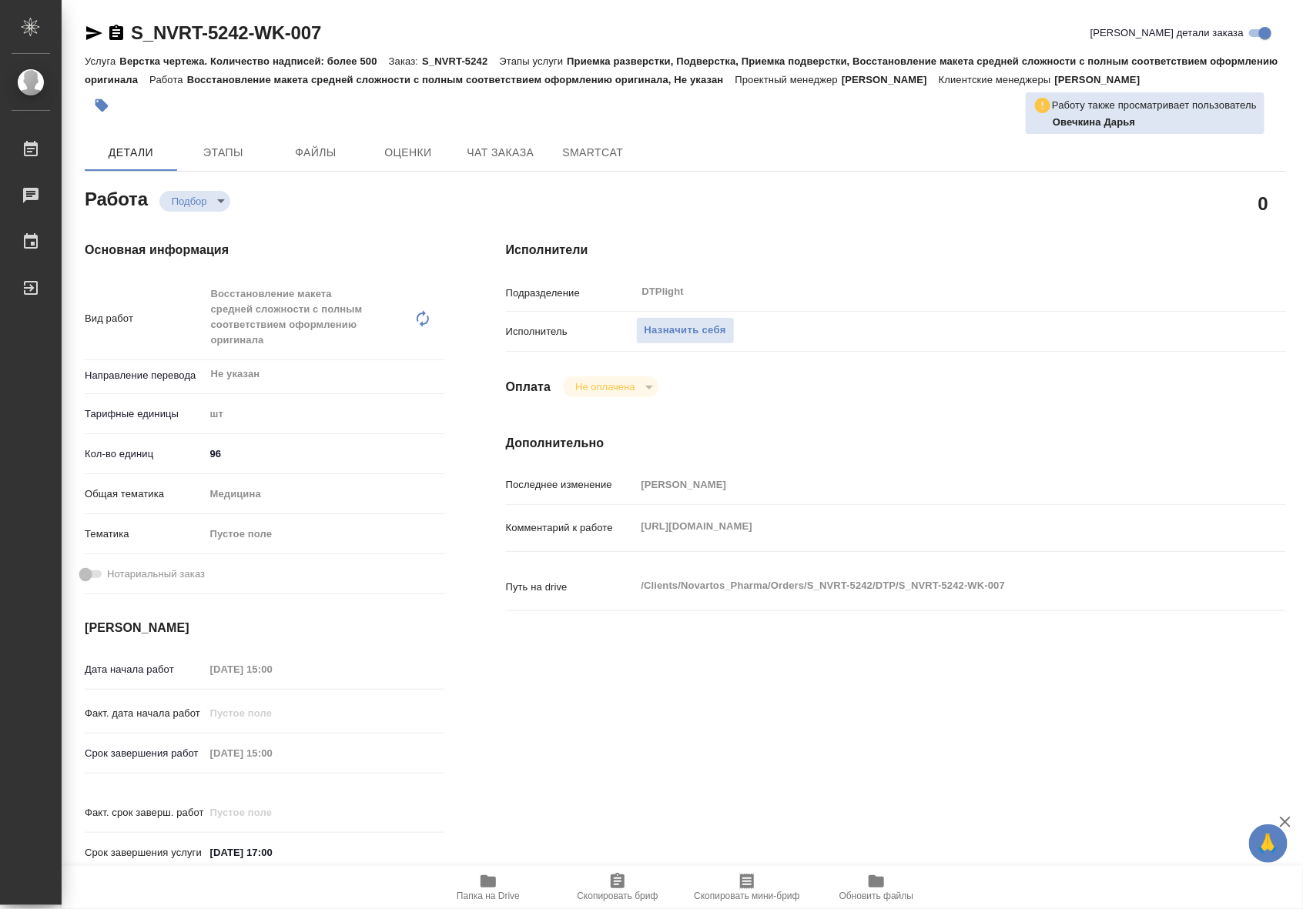
type textarea "x"
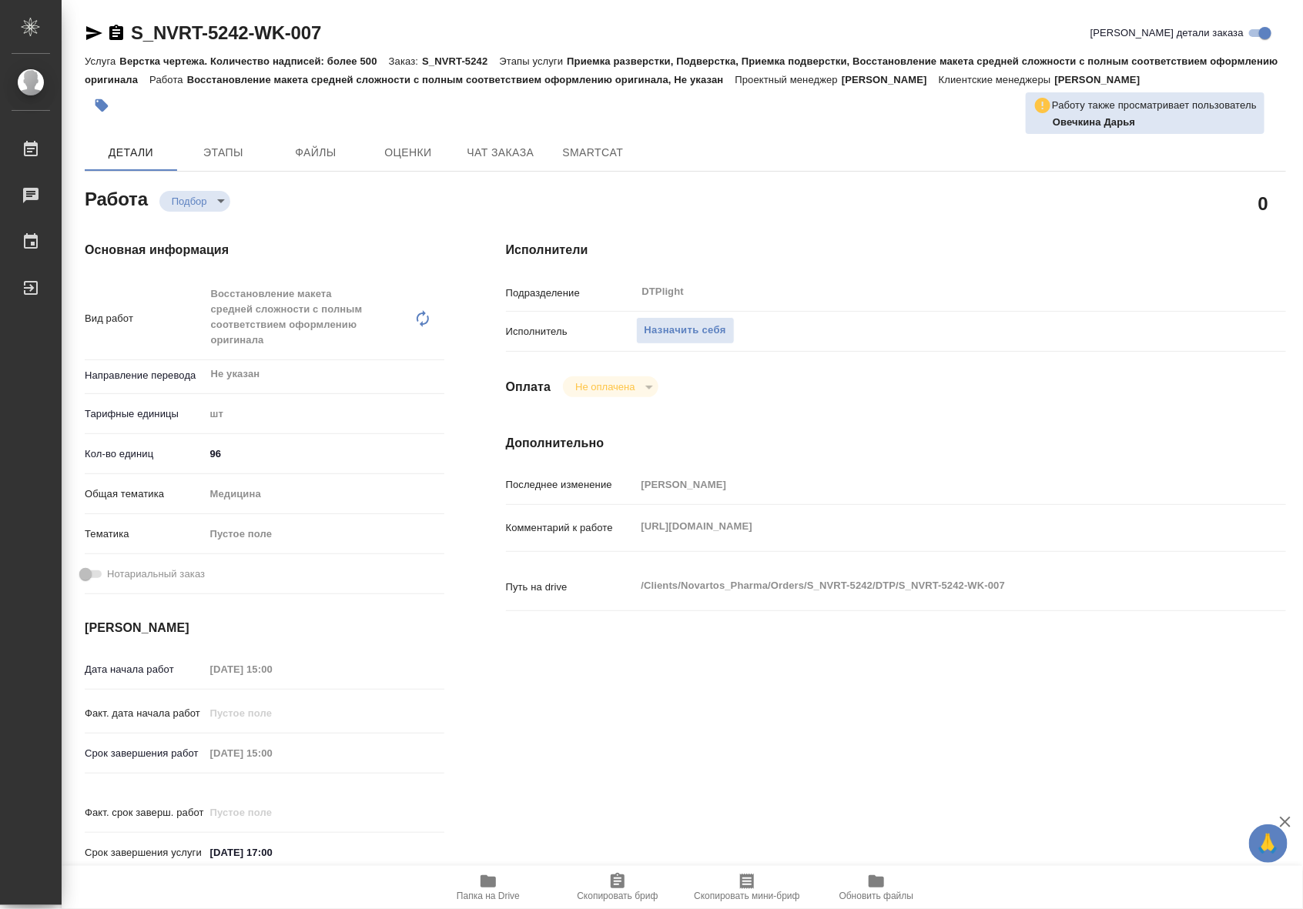
type textarea "x"
